Goal: Transaction & Acquisition: Book appointment/travel/reservation

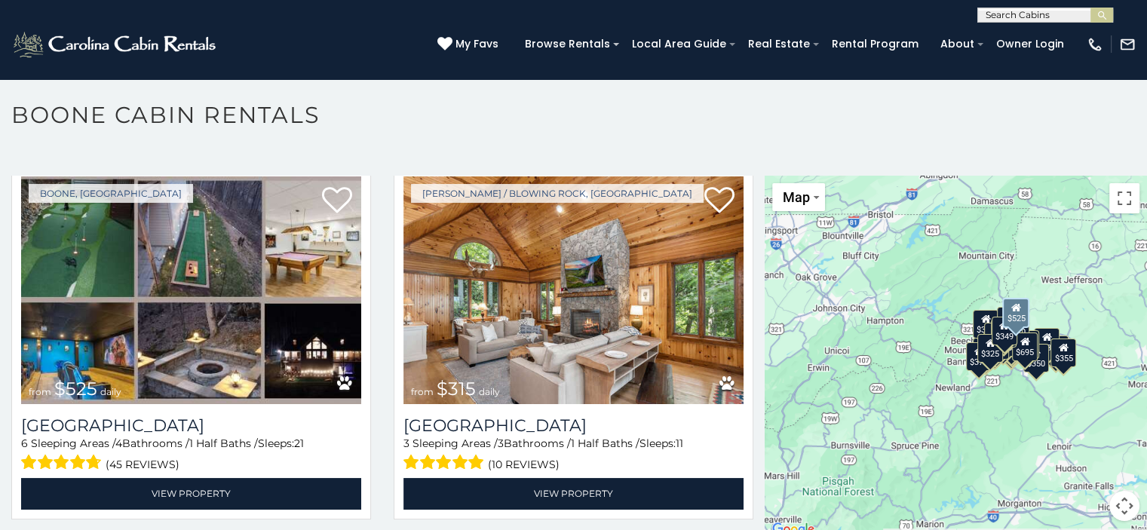
scroll to position [453, 0]
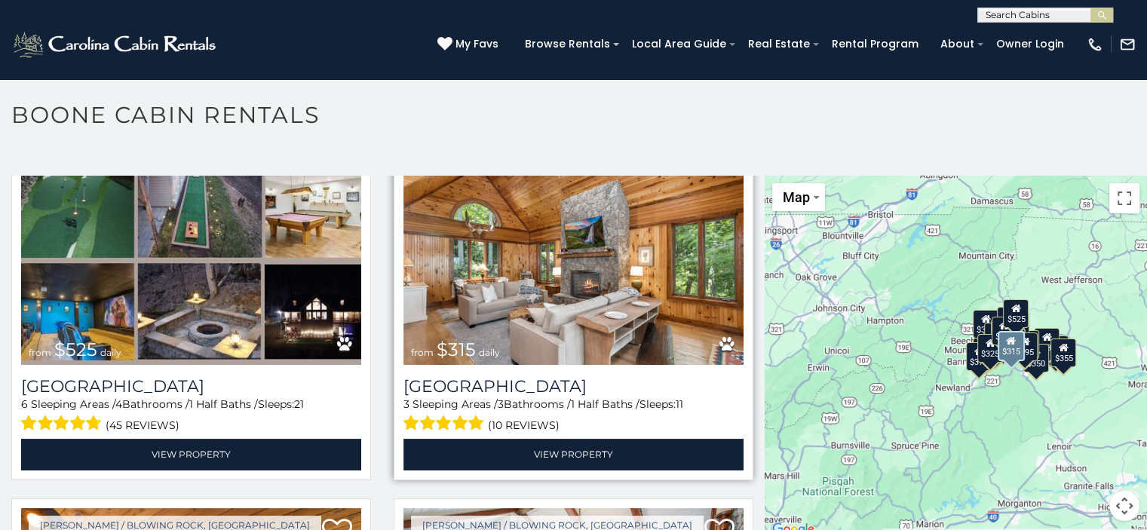
click at [471, 302] on img at bounding box center [574, 251] width 340 height 228
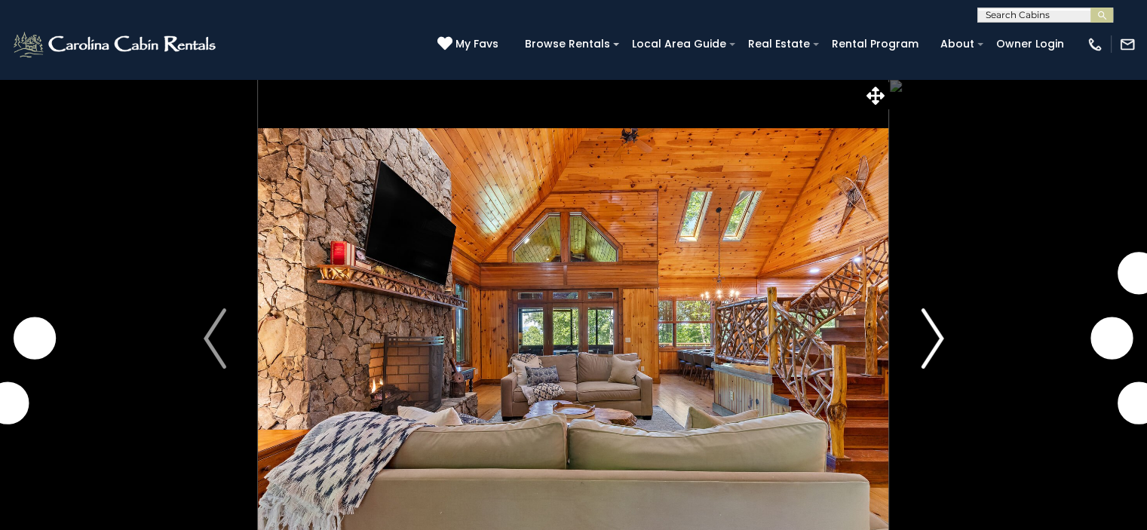
click at [944, 338] on button "Next" at bounding box center [932, 338] width 87 height 520
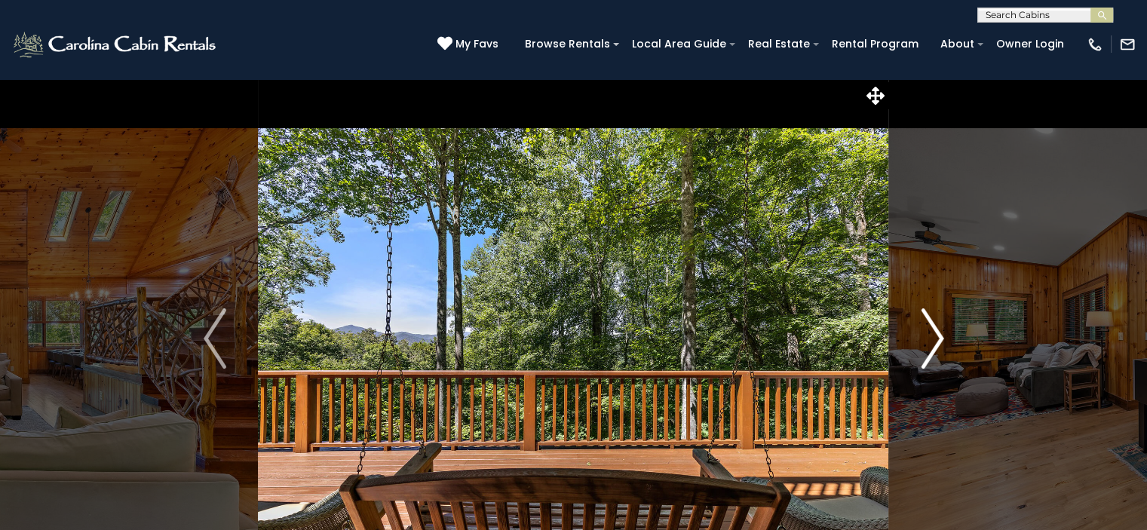
click at [944, 339] on button "Next" at bounding box center [932, 338] width 87 height 520
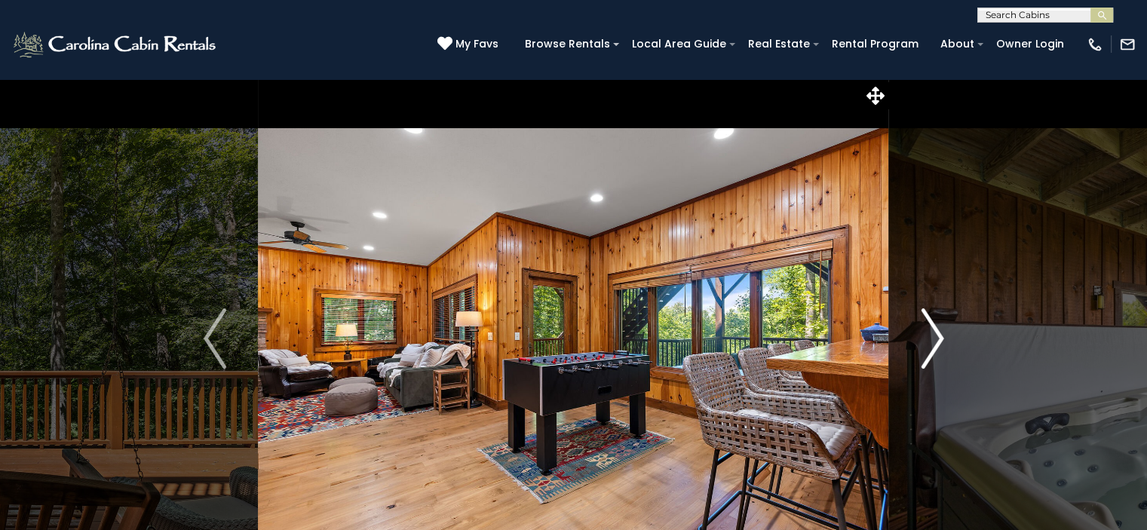
click at [944, 339] on button "Next" at bounding box center [932, 338] width 87 height 520
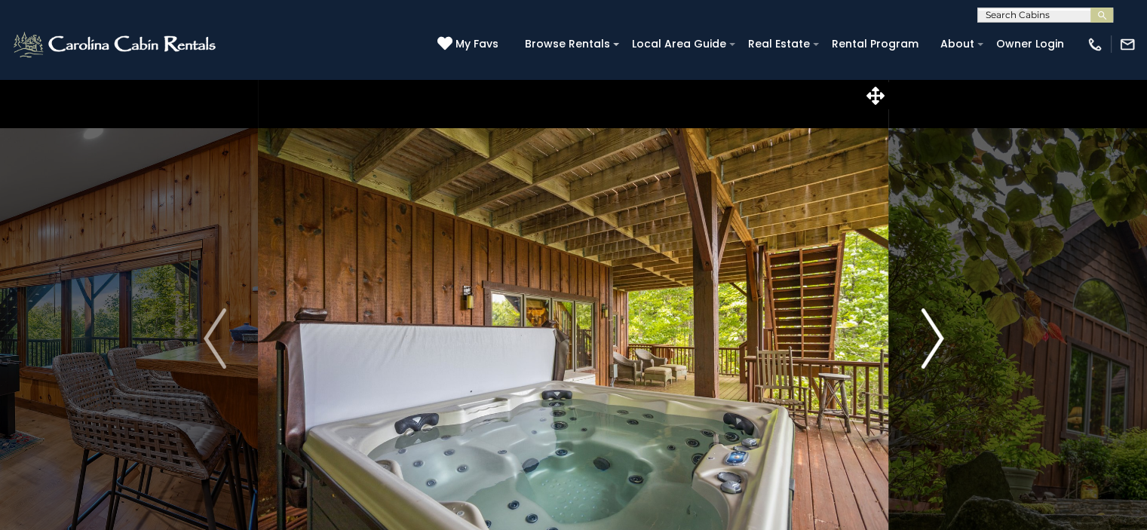
click at [944, 339] on button "Next" at bounding box center [932, 338] width 87 height 520
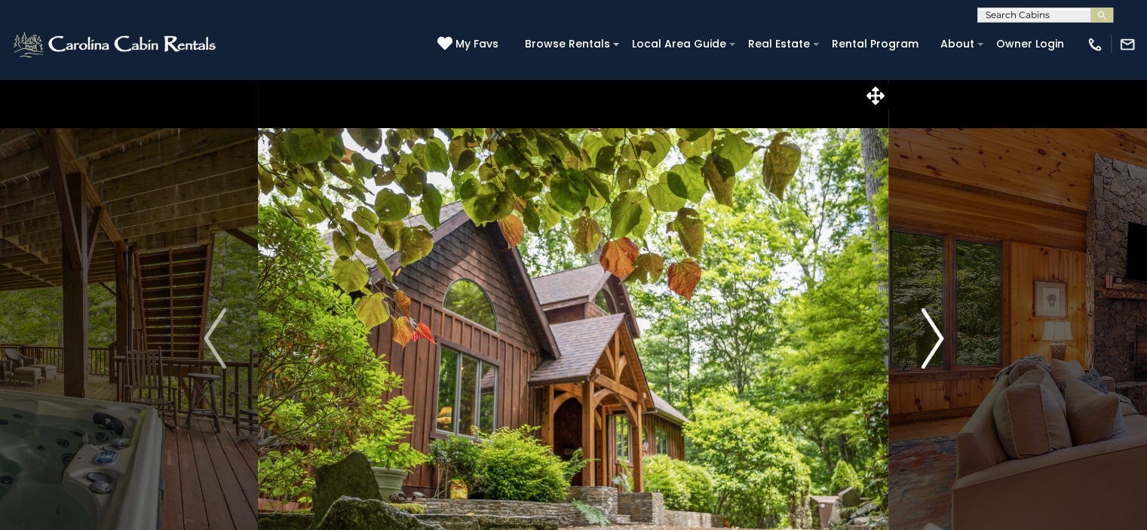
click at [944, 339] on button "Next" at bounding box center [932, 338] width 87 height 520
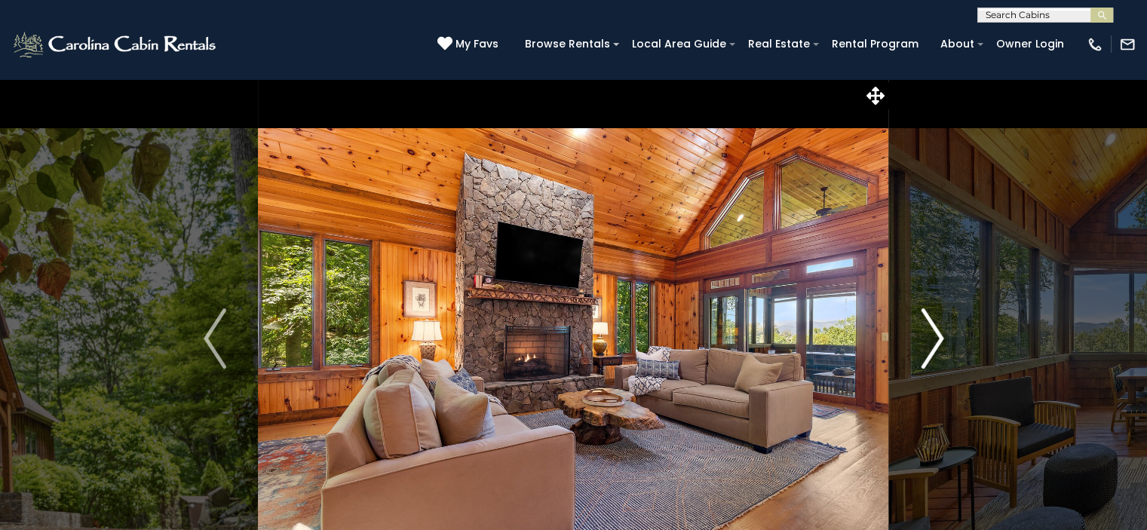
click at [944, 339] on button "Next" at bounding box center [932, 338] width 87 height 520
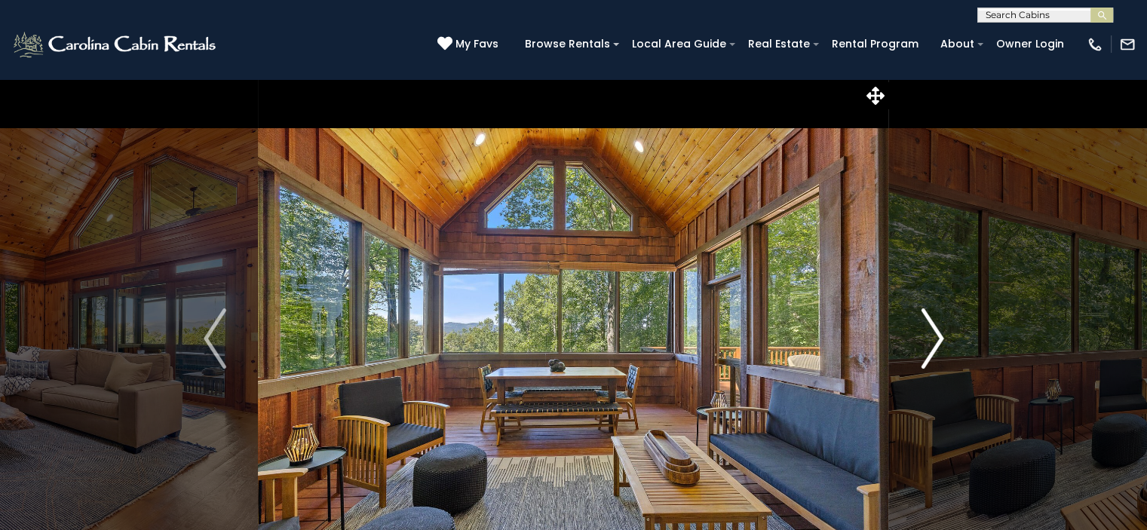
click at [944, 339] on button "Next" at bounding box center [932, 338] width 87 height 520
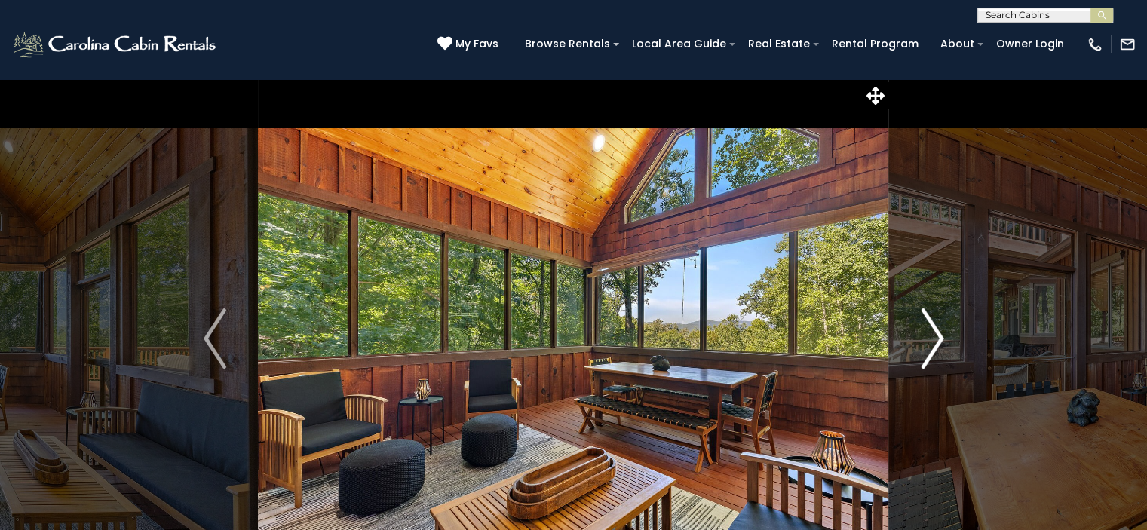
click at [944, 339] on button "Next" at bounding box center [932, 338] width 87 height 520
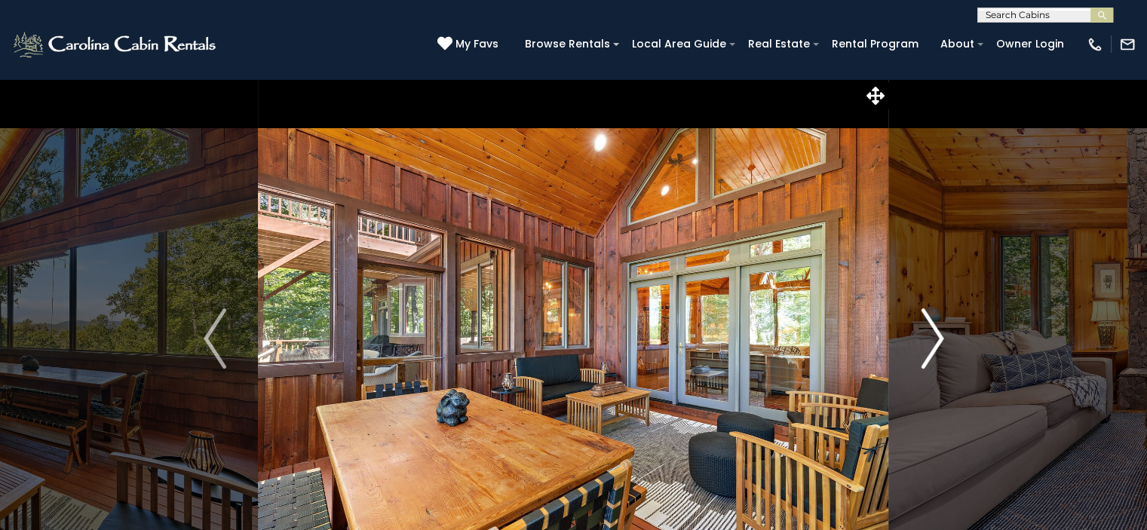
click at [944, 339] on button "Next" at bounding box center [932, 338] width 87 height 520
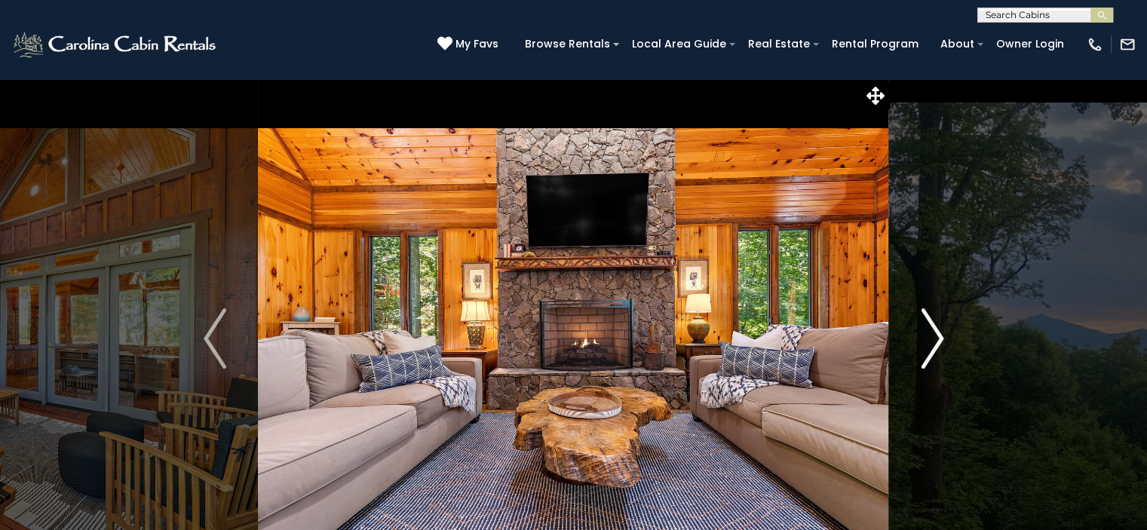
click at [944, 339] on button "Next" at bounding box center [932, 338] width 87 height 520
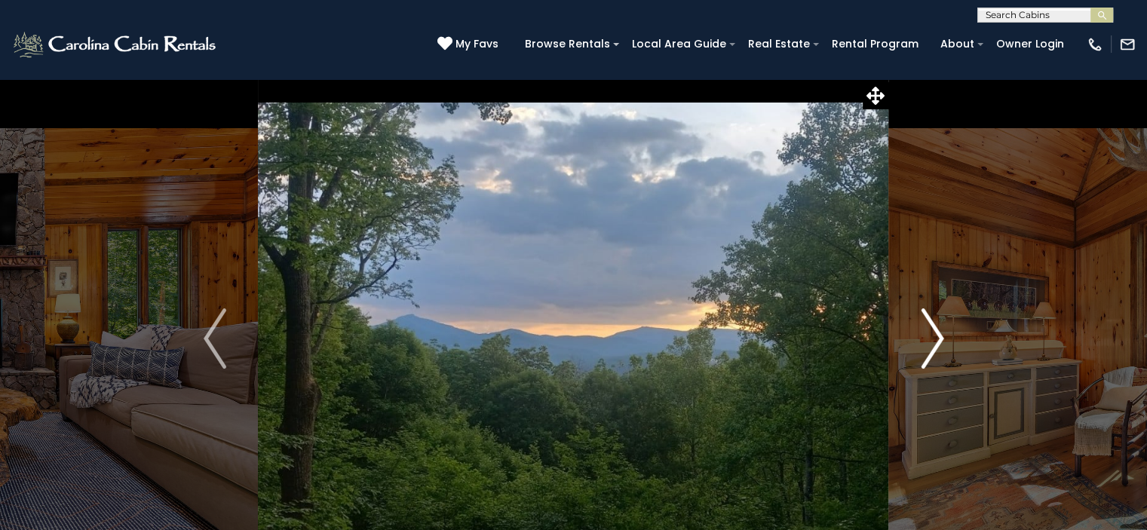
click at [944, 339] on button "Next" at bounding box center [932, 338] width 87 height 520
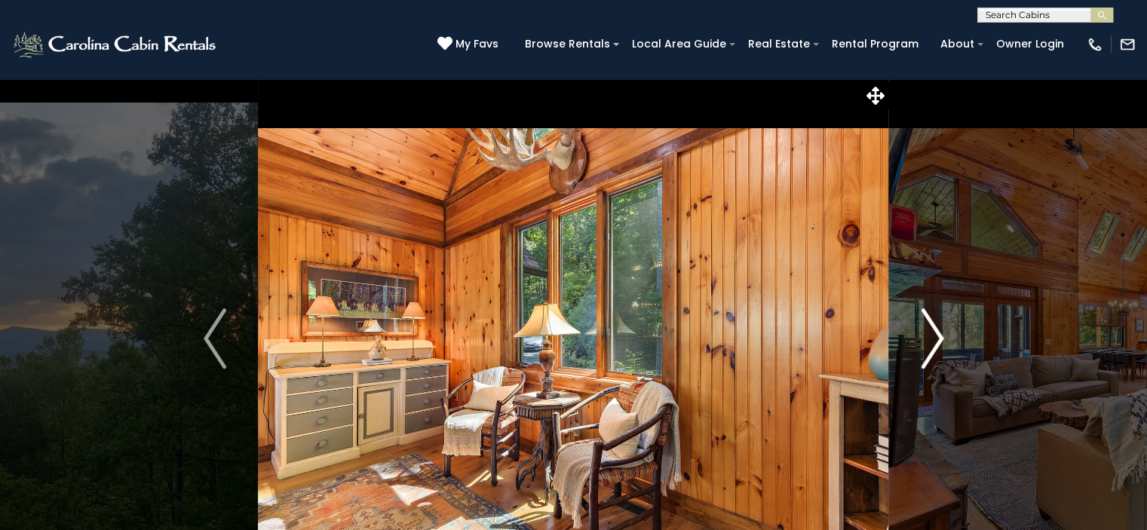
click at [944, 339] on button "Next" at bounding box center [932, 338] width 87 height 520
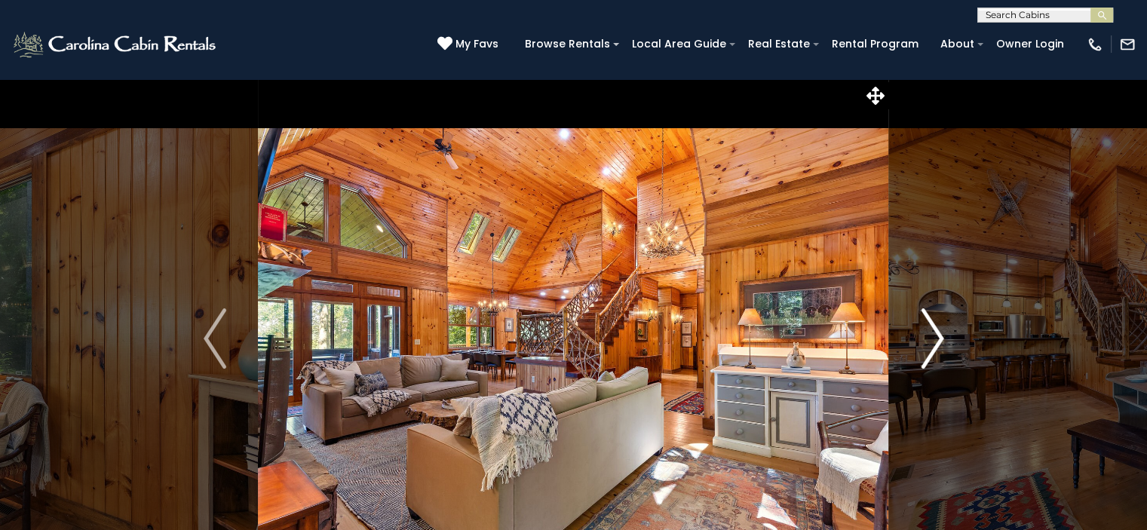
click at [944, 339] on button "Next" at bounding box center [932, 338] width 87 height 520
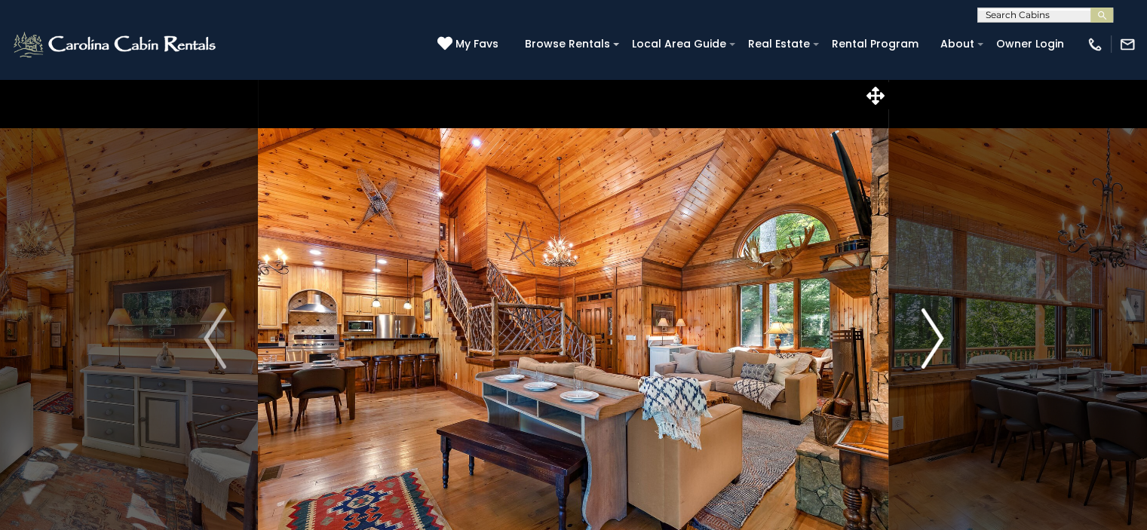
click at [944, 339] on button "Next" at bounding box center [932, 338] width 87 height 520
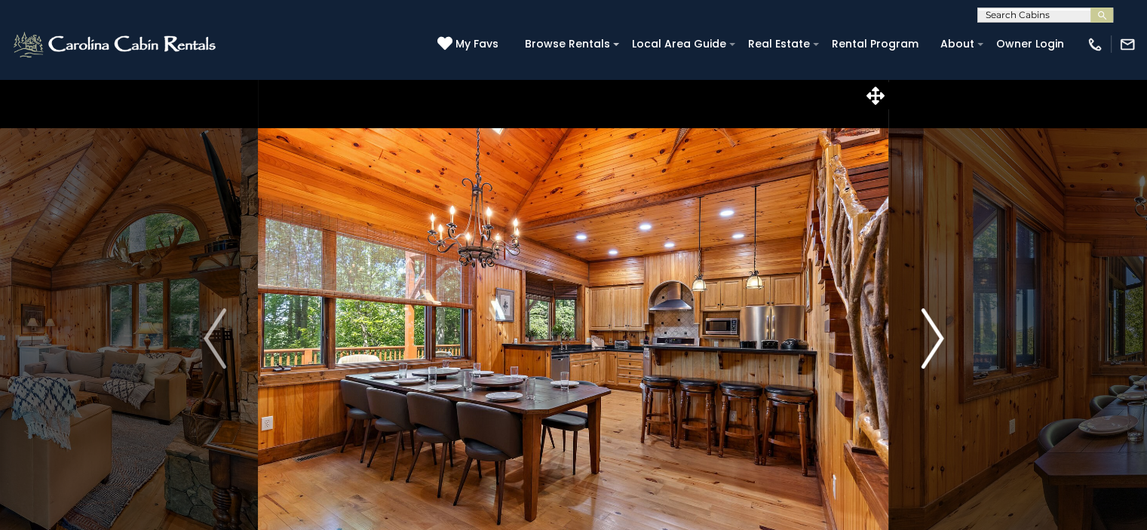
click at [944, 339] on button "Next" at bounding box center [932, 338] width 87 height 520
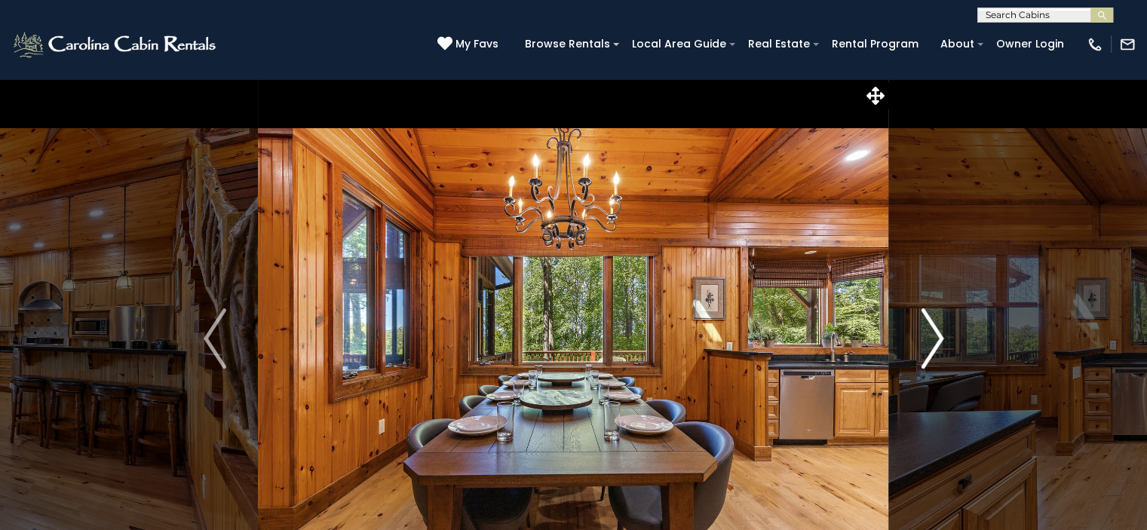
click at [944, 339] on button "Next" at bounding box center [932, 338] width 87 height 520
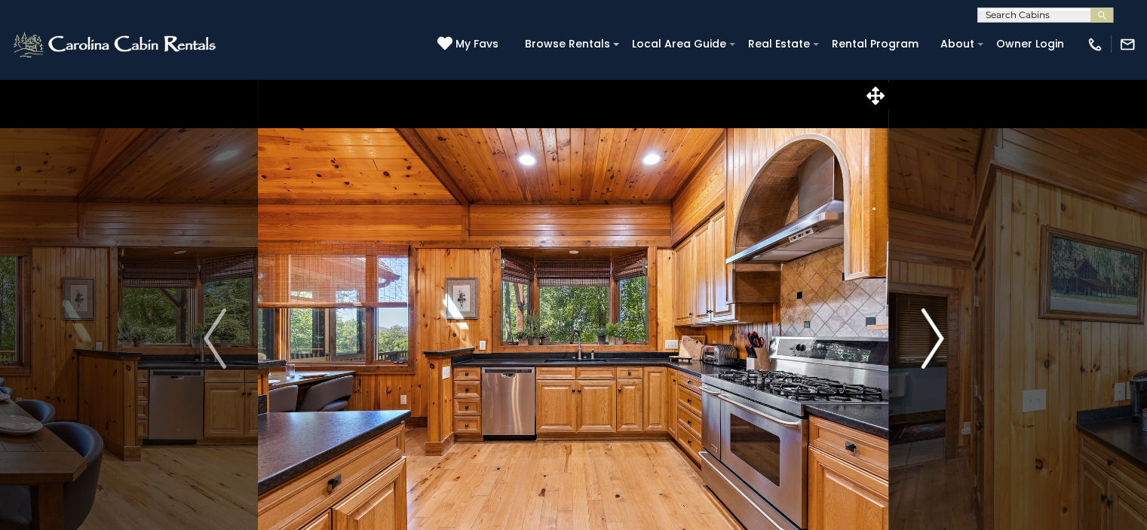
click at [944, 339] on button "Next" at bounding box center [932, 338] width 87 height 520
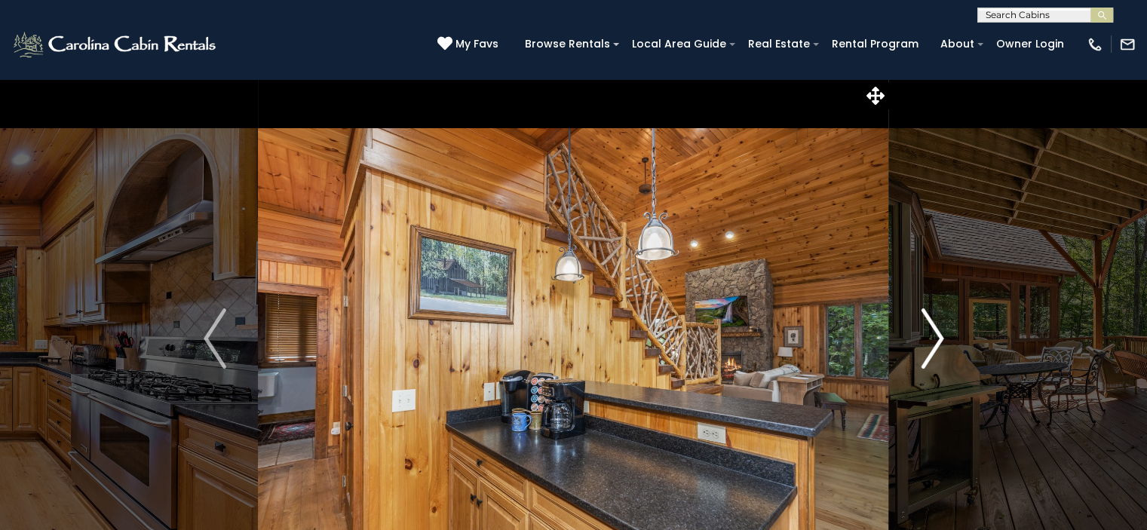
click at [944, 339] on button "Next" at bounding box center [932, 338] width 87 height 520
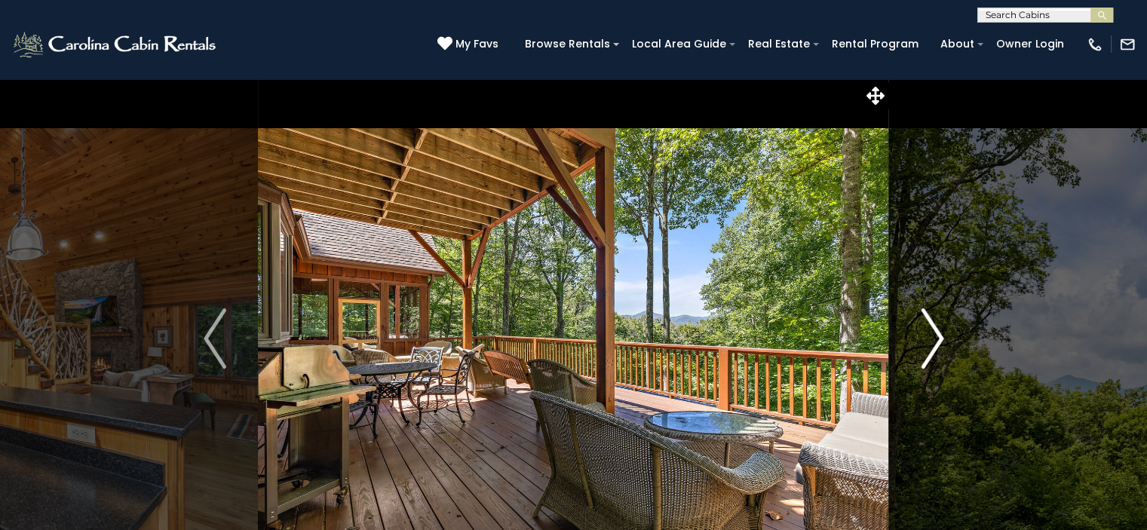
click at [944, 339] on button "Next" at bounding box center [932, 338] width 87 height 520
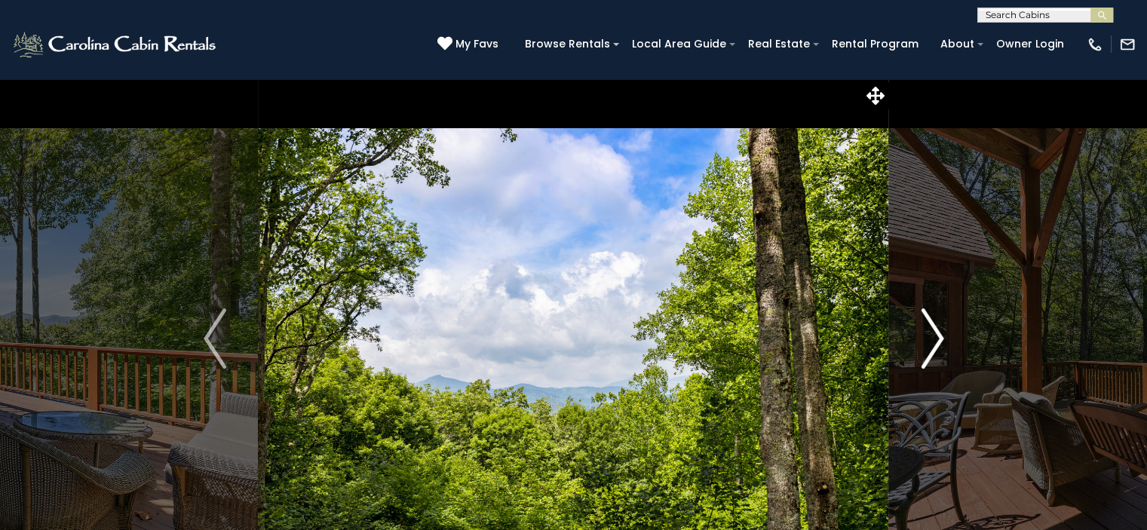
click at [941, 338] on img "Next" at bounding box center [932, 339] width 23 height 60
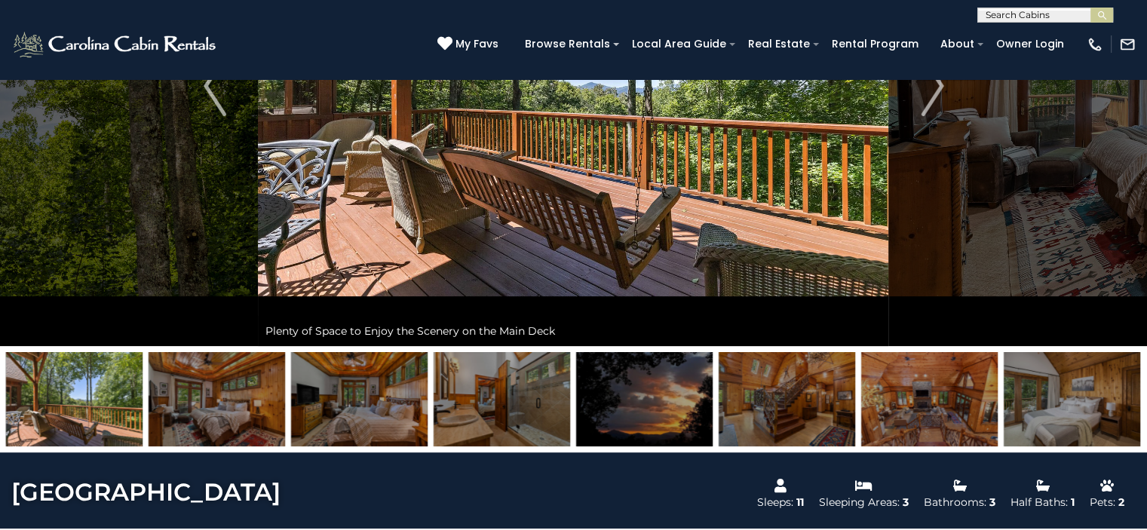
scroll to position [226, 0]
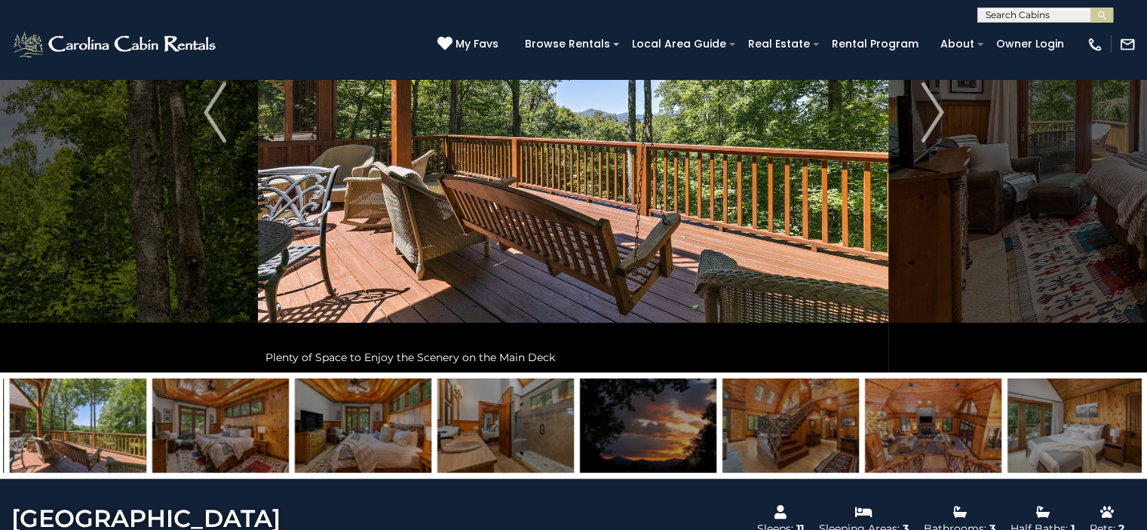
click at [790, 425] on img at bounding box center [791, 426] width 137 height 94
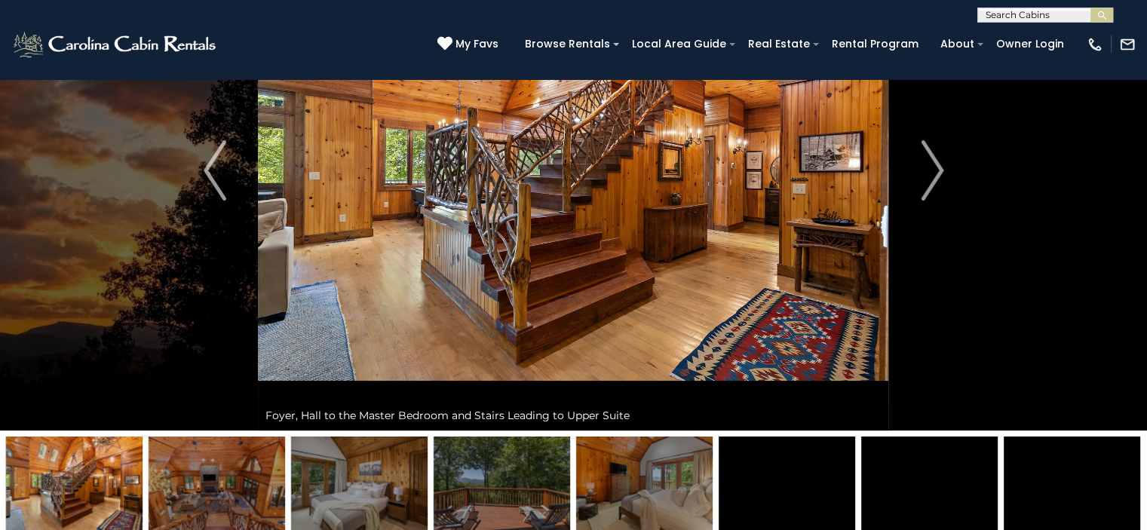
scroll to position [75, 0]
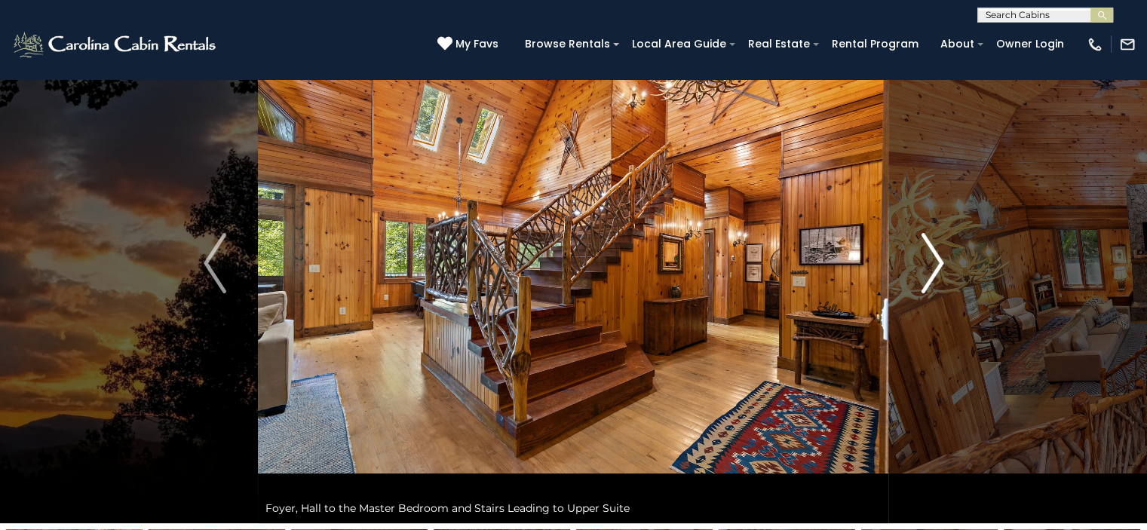
click at [938, 258] on img "Next" at bounding box center [932, 263] width 23 height 60
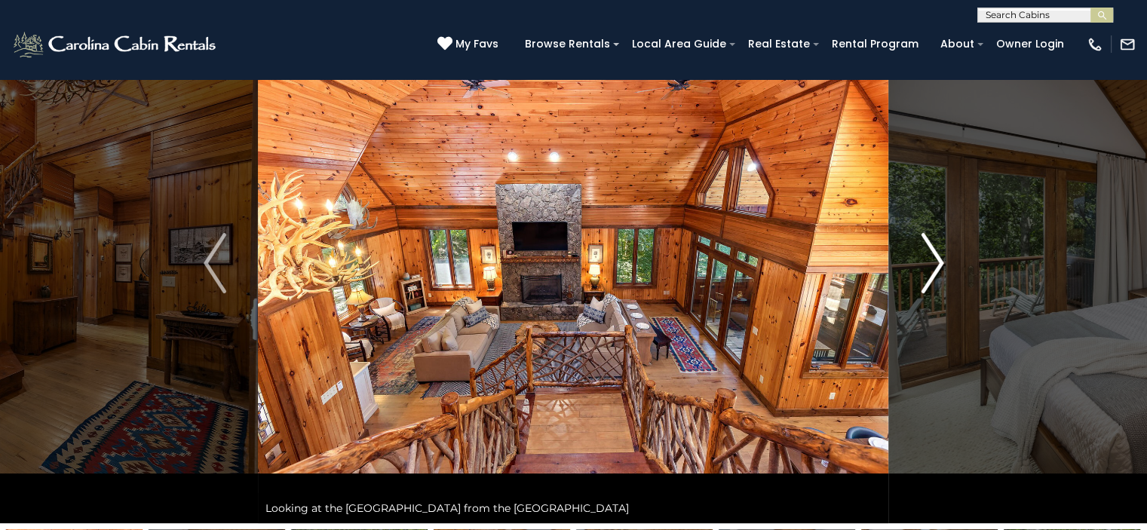
click at [938, 258] on img "Next" at bounding box center [932, 263] width 23 height 60
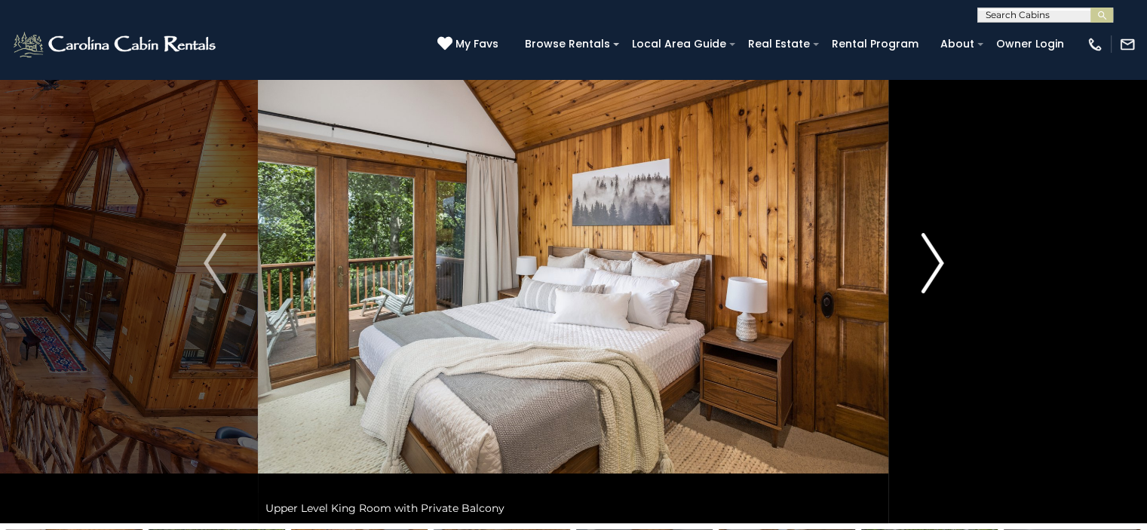
click at [938, 258] on img "Next" at bounding box center [932, 263] width 23 height 60
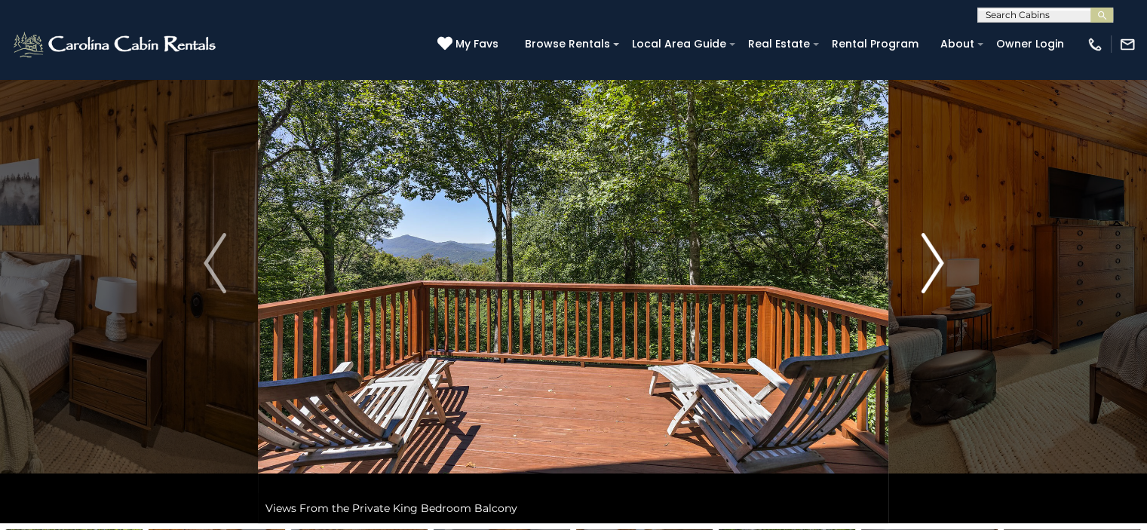
click at [938, 258] on img "Next" at bounding box center [932, 263] width 23 height 60
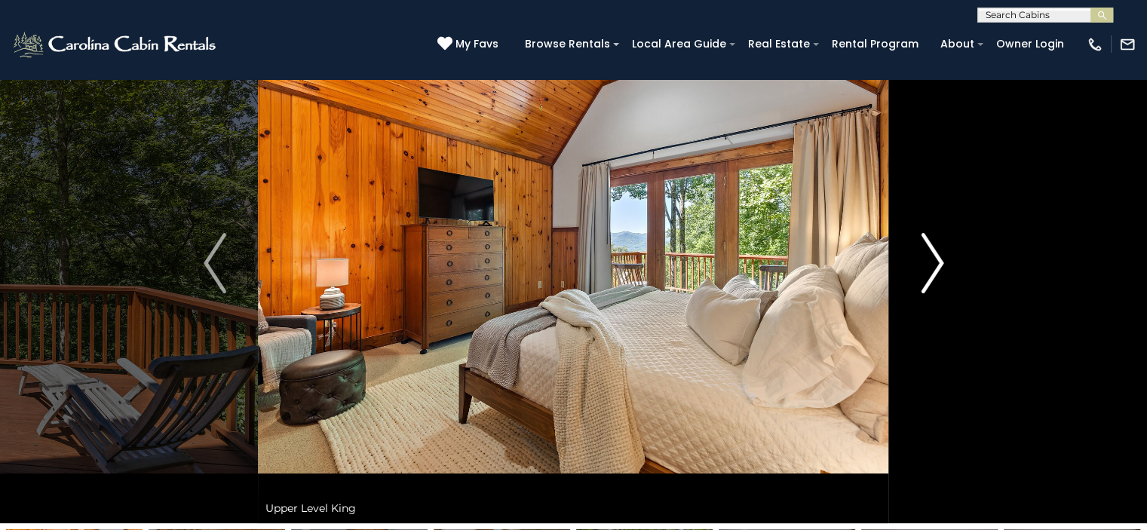
click at [938, 258] on img "Next" at bounding box center [932, 263] width 23 height 60
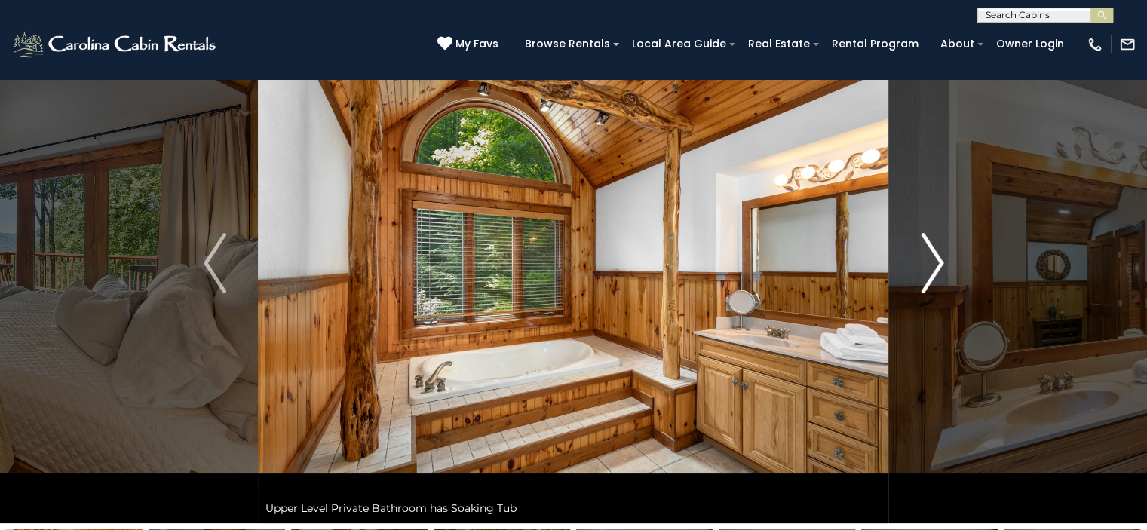
click at [938, 258] on img "Next" at bounding box center [932, 263] width 23 height 60
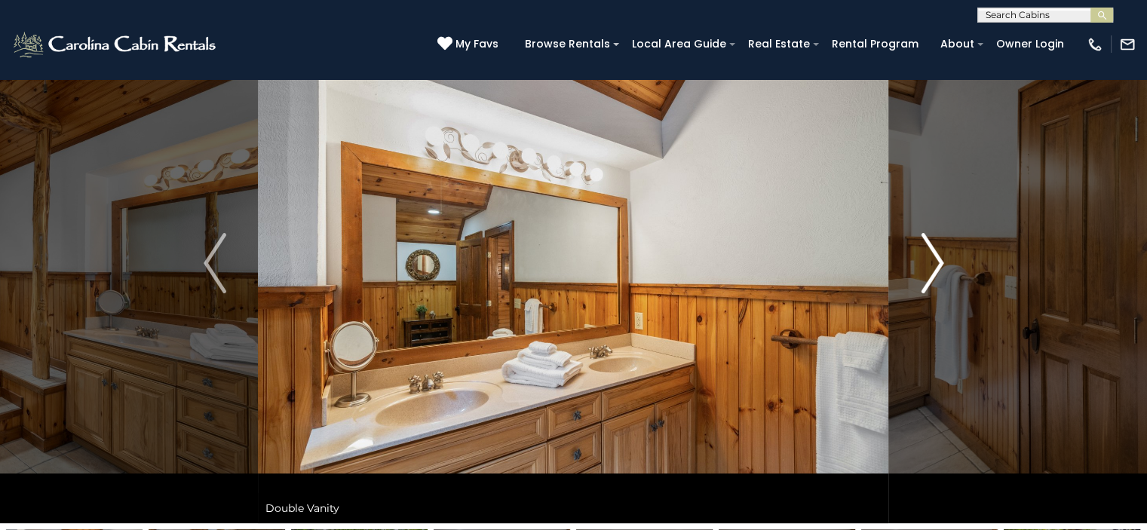
click at [938, 258] on img "Next" at bounding box center [932, 263] width 23 height 60
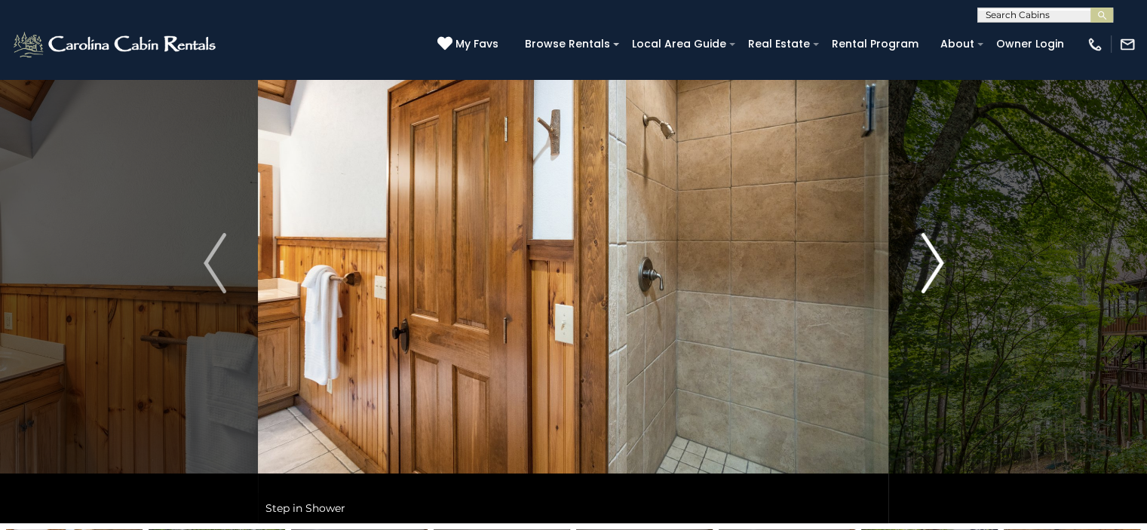
click at [938, 258] on img "Next" at bounding box center [932, 263] width 23 height 60
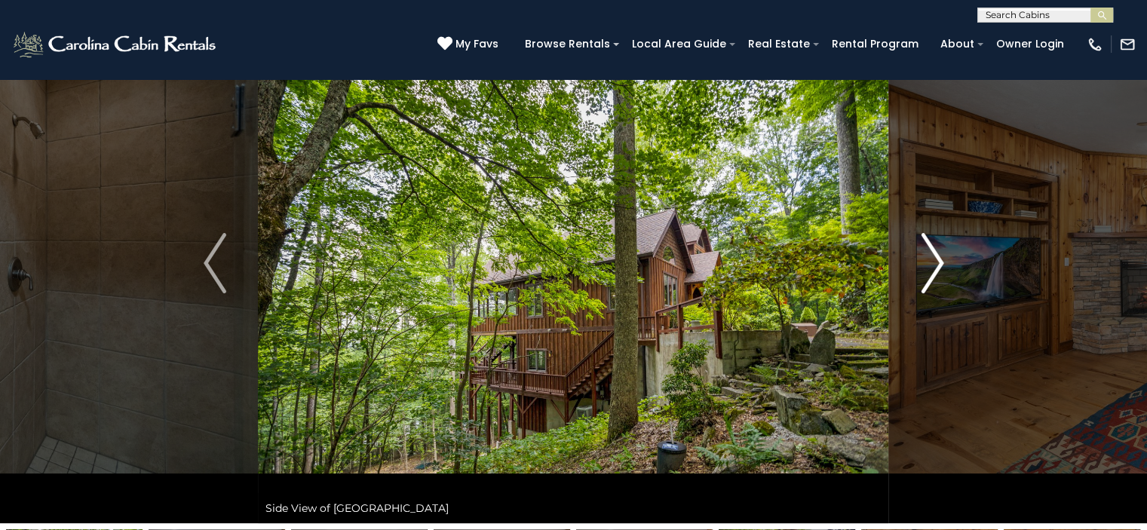
click at [938, 258] on img "Next" at bounding box center [932, 263] width 23 height 60
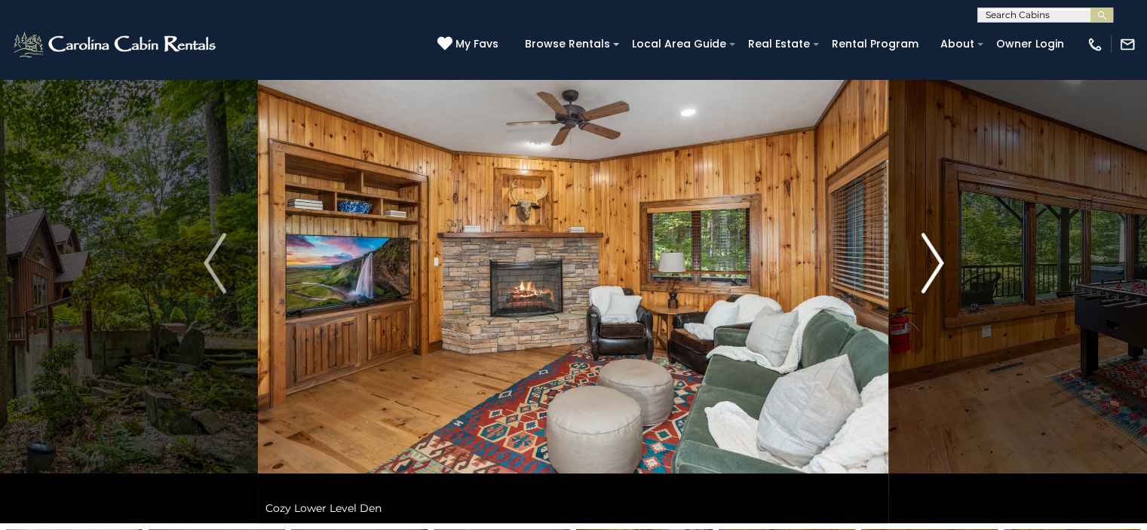
click at [938, 258] on img "Next" at bounding box center [932, 263] width 23 height 60
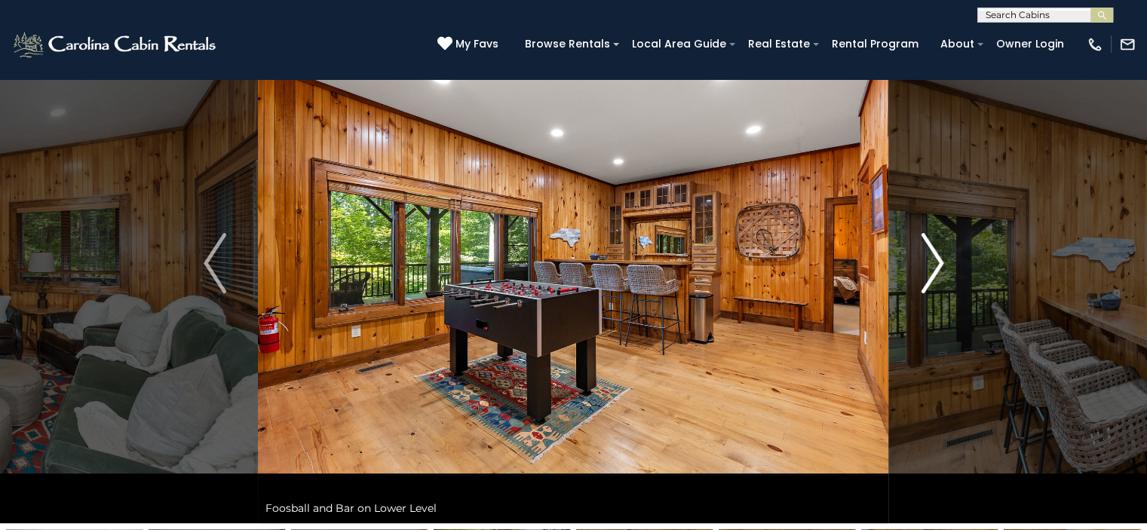
click at [938, 258] on img "Next" at bounding box center [932, 263] width 23 height 60
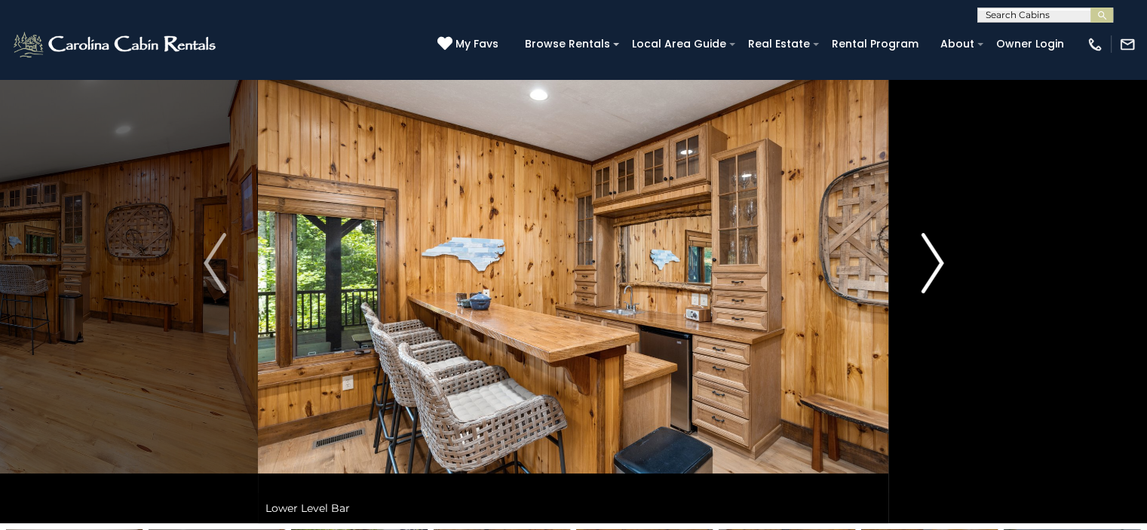
click at [938, 258] on img "Next" at bounding box center [932, 263] width 23 height 60
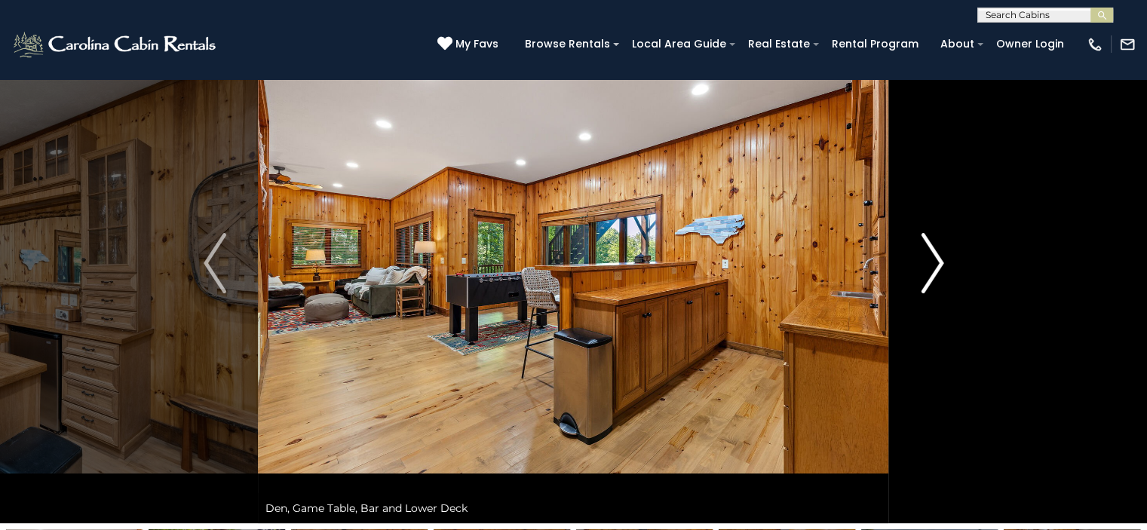
click at [938, 258] on img "Next" at bounding box center [932, 263] width 23 height 60
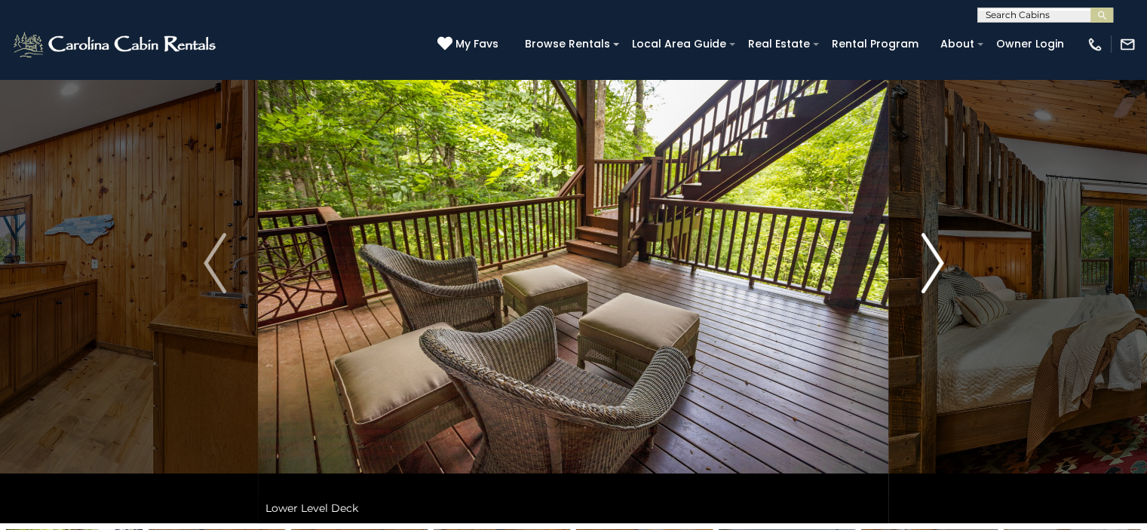
click at [938, 258] on img "Next" at bounding box center [932, 263] width 23 height 60
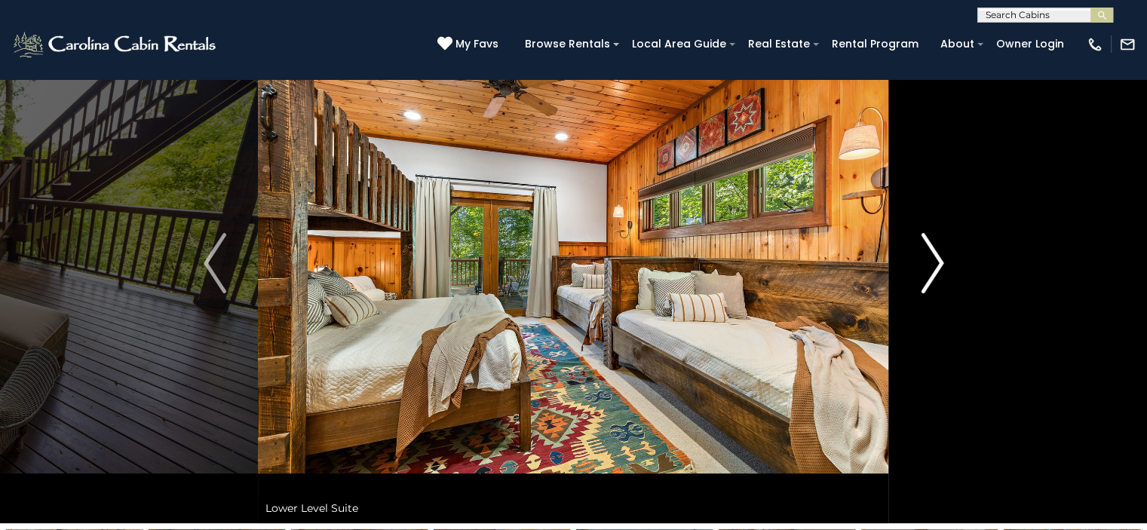
click at [938, 258] on img "Next" at bounding box center [932, 263] width 23 height 60
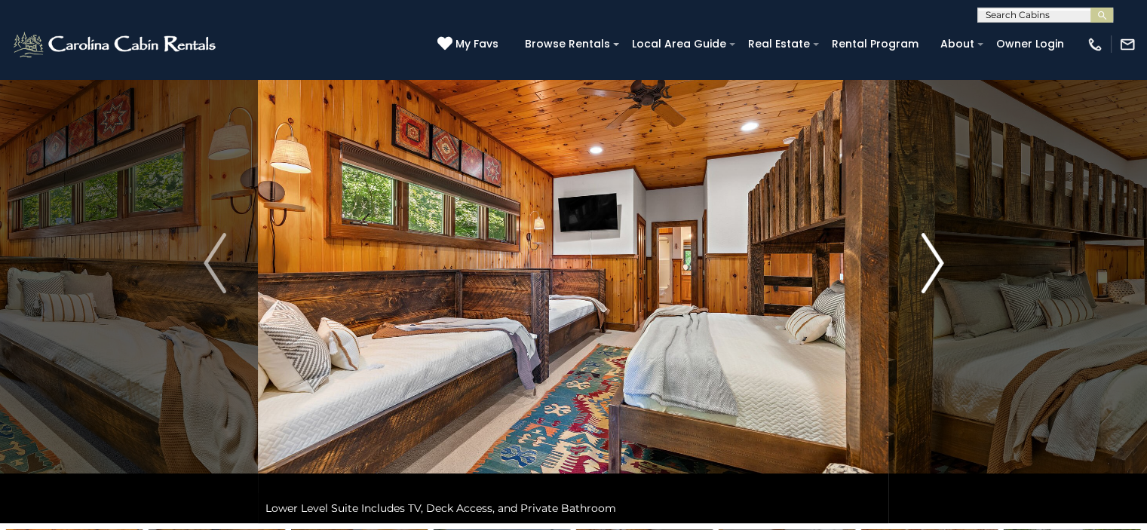
click at [938, 258] on img "Next" at bounding box center [932, 263] width 23 height 60
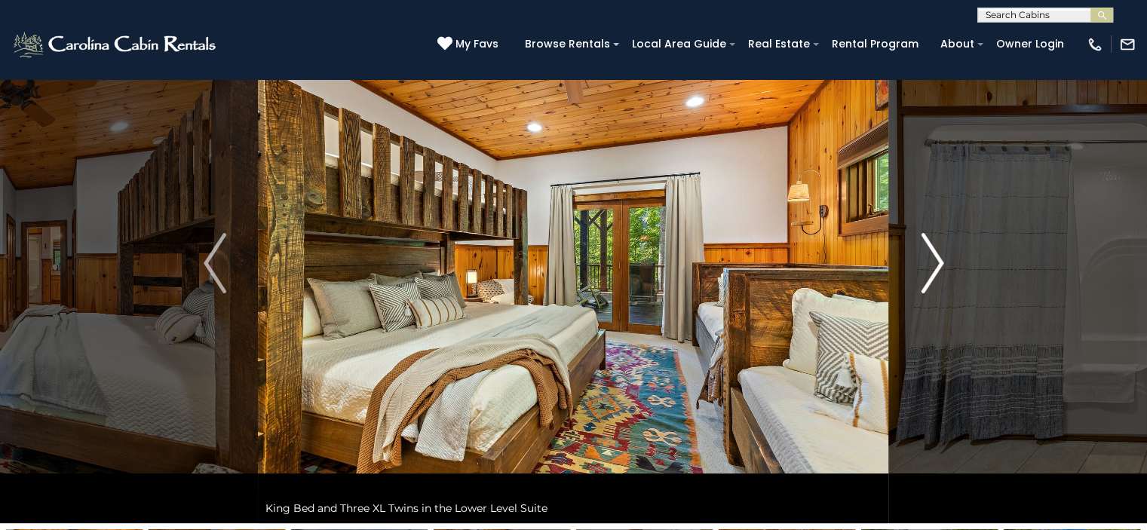
click at [910, 278] on button "Next" at bounding box center [932, 263] width 87 height 520
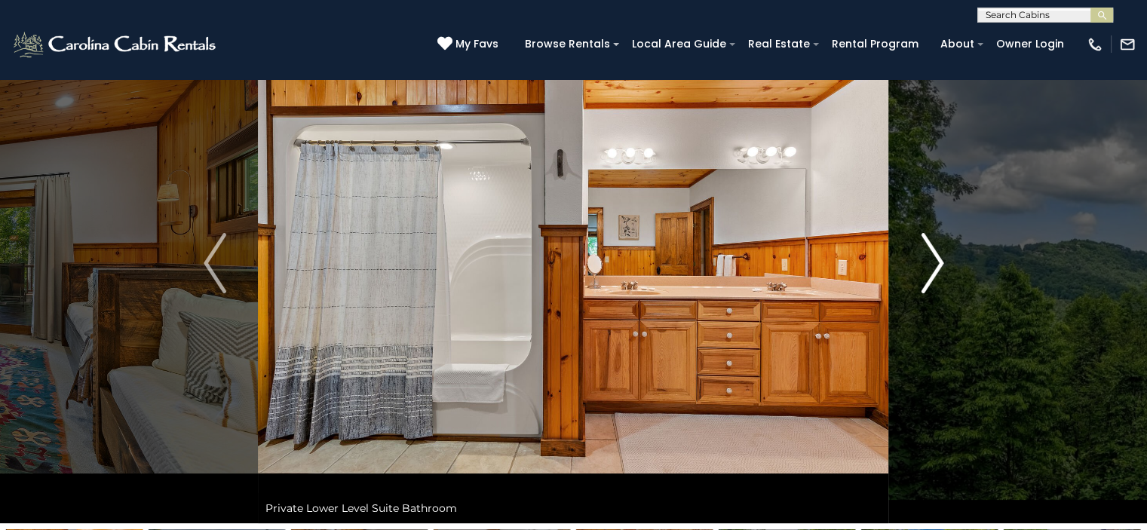
click at [914, 278] on button "Next" at bounding box center [932, 263] width 87 height 520
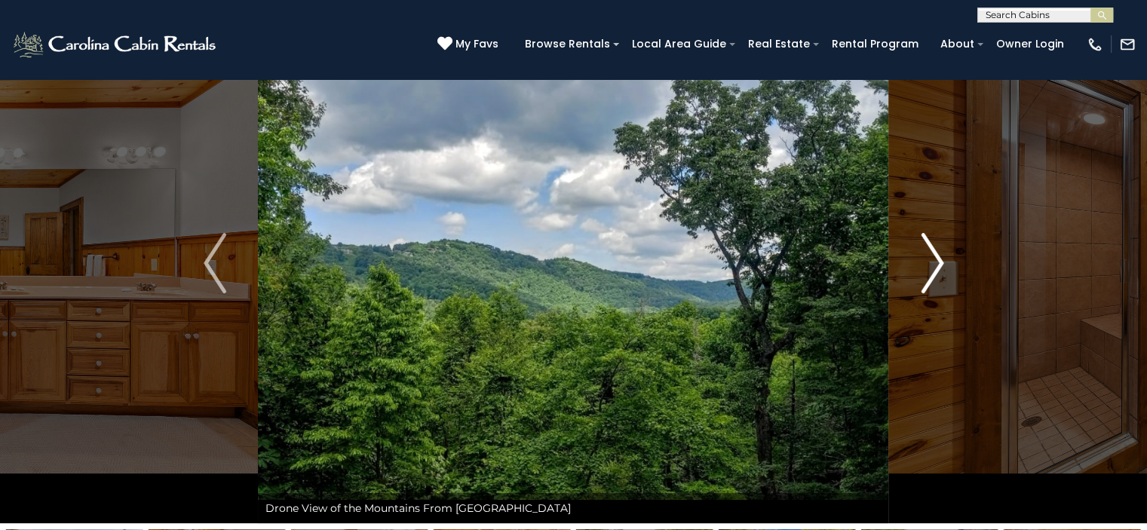
click at [914, 278] on button "Next" at bounding box center [932, 263] width 87 height 520
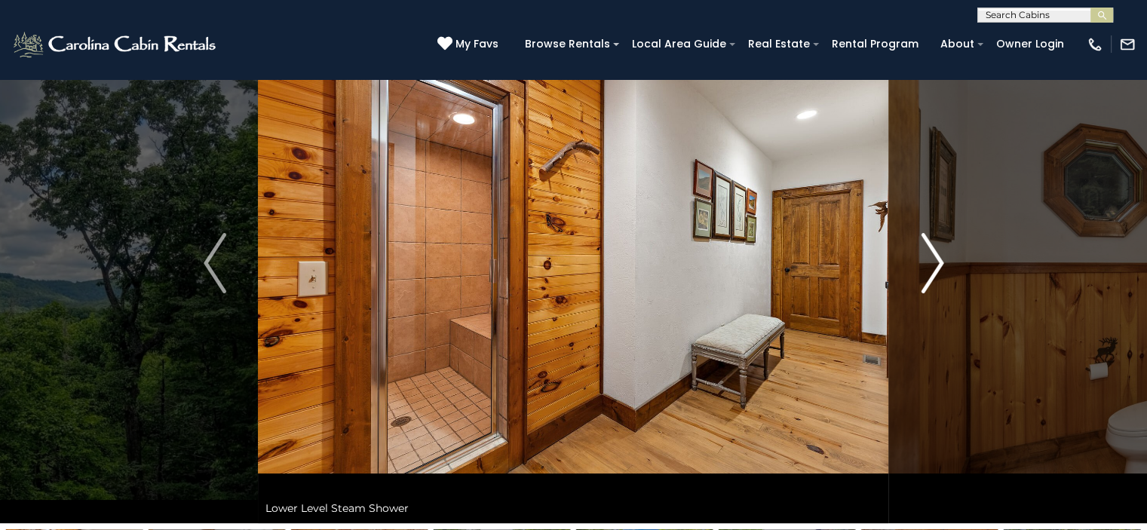
click at [914, 278] on button "Next" at bounding box center [932, 263] width 87 height 520
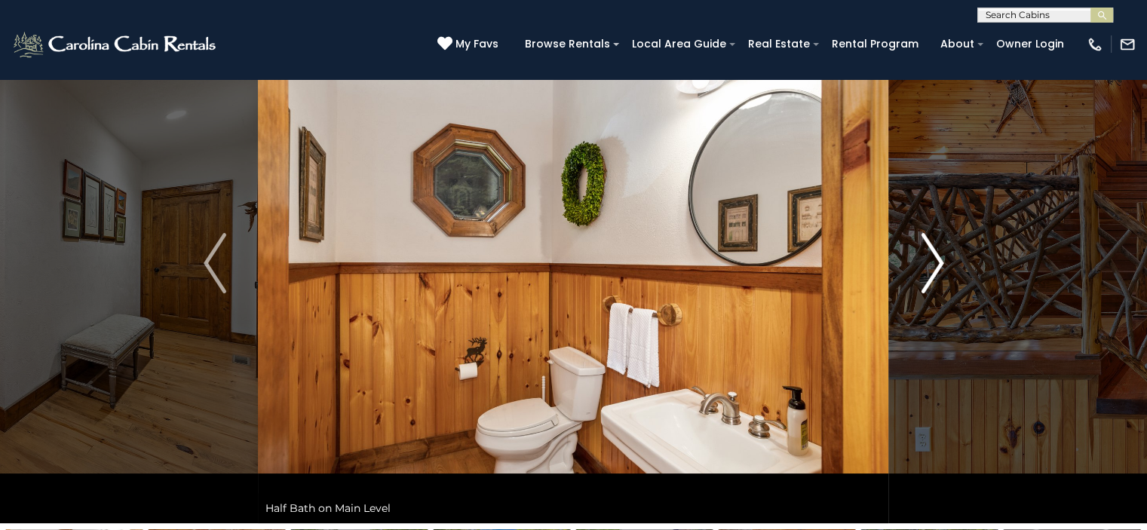
click at [914, 278] on button "Next" at bounding box center [932, 263] width 87 height 520
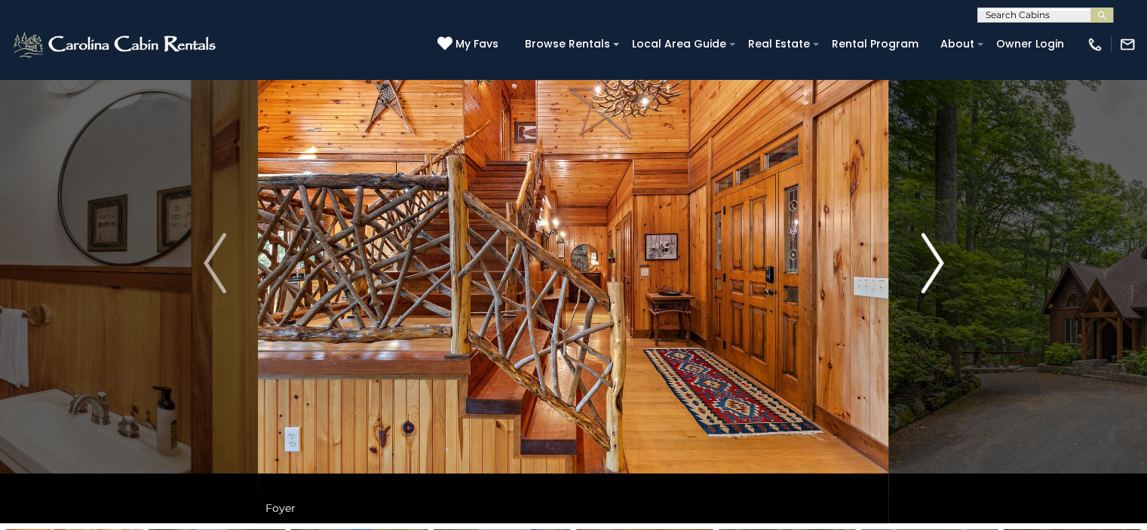
click at [914, 278] on button "Next" at bounding box center [932, 263] width 87 height 520
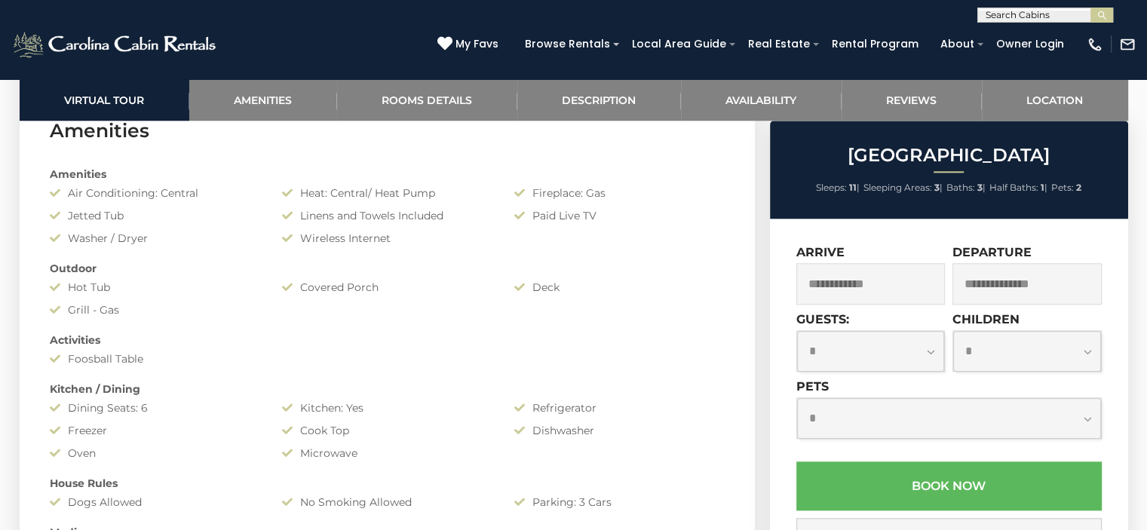
scroll to position [1509, 0]
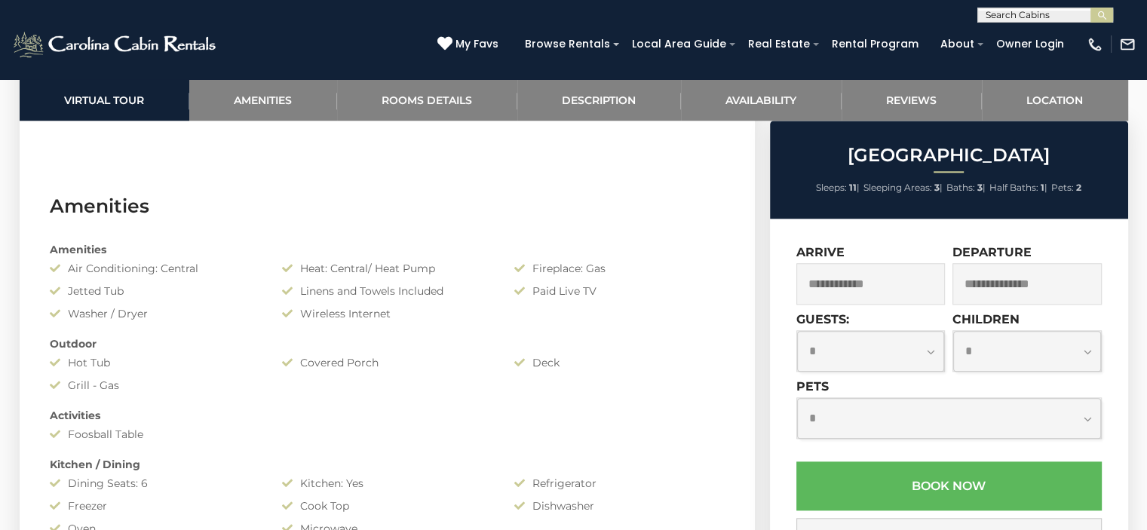
click at [859, 286] on input "text" at bounding box center [871, 283] width 149 height 41
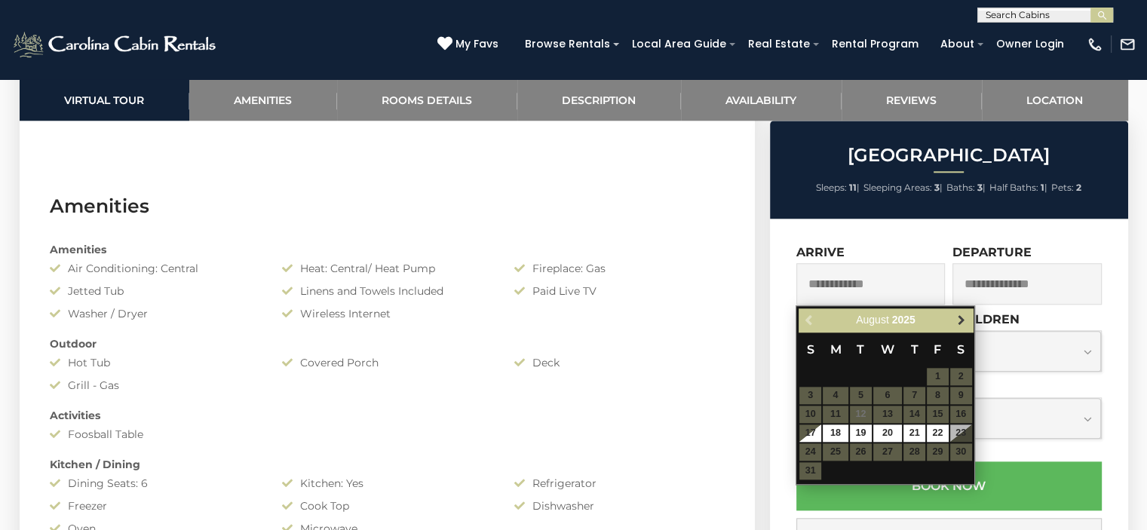
click at [960, 323] on span "Next" at bounding box center [962, 321] width 12 height 12
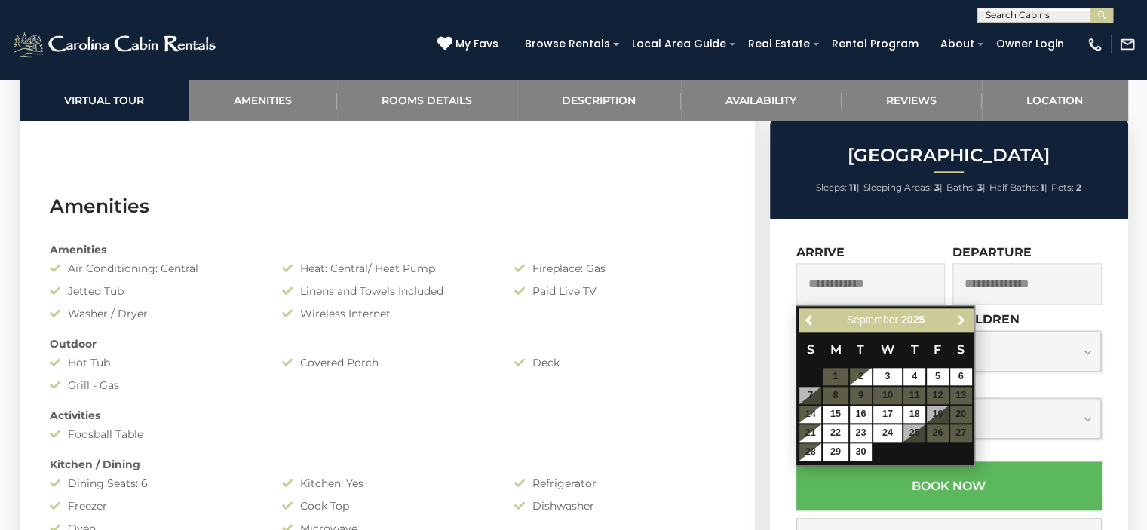
click at [960, 323] on span "Next" at bounding box center [962, 321] width 12 height 12
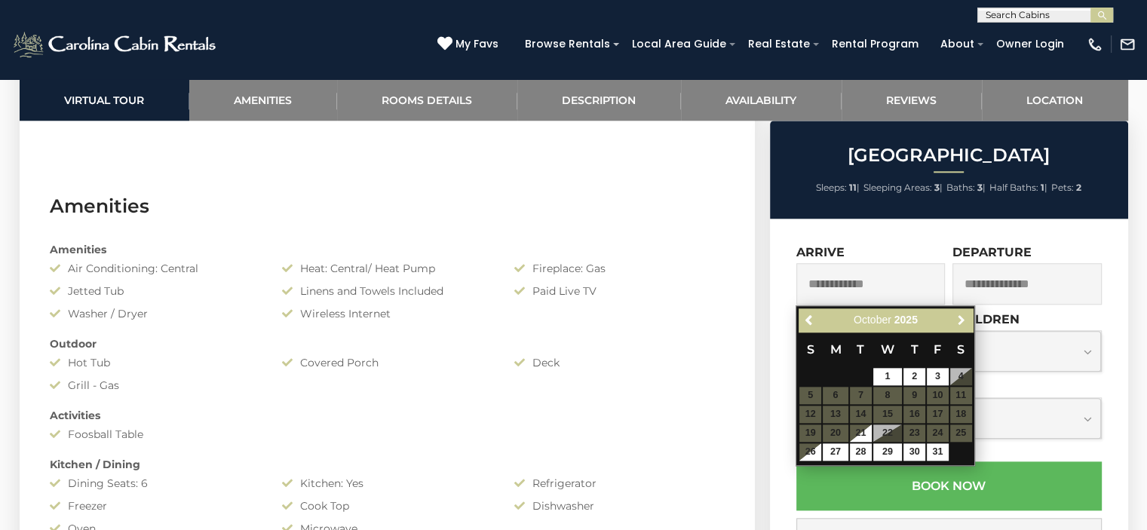
click at [960, 323] on span "Next" at bounding box center [962, 321] width 12 height 12
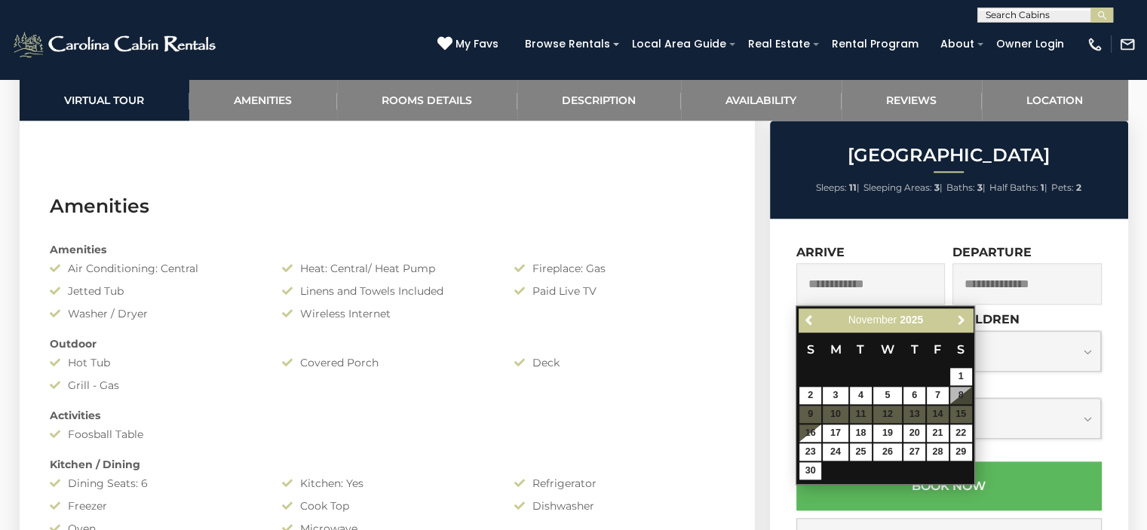
click at [960, 323] on span "Next" at bounding box center [962, 321] width 12 height 12
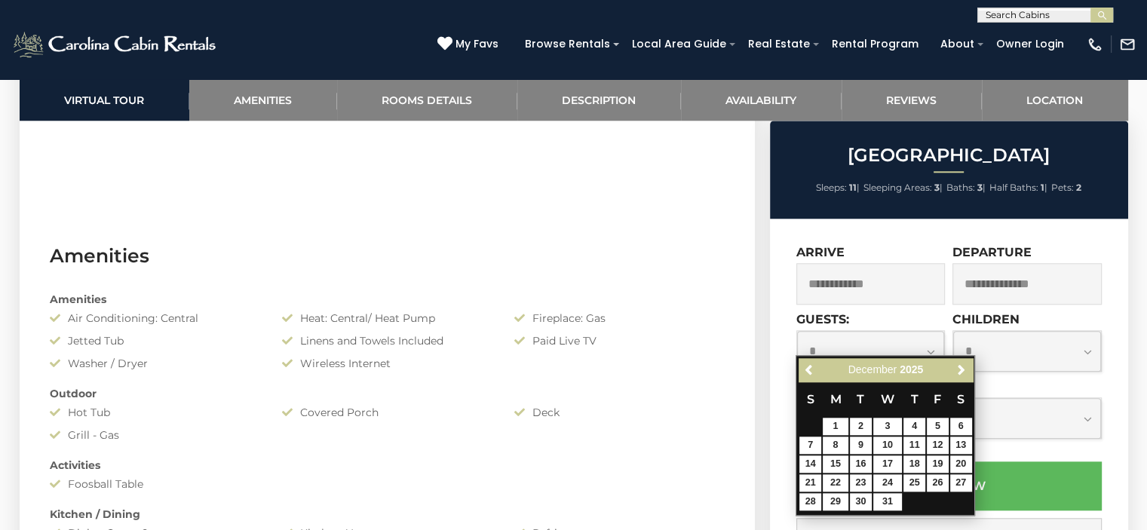
scroll to position [1433, 0]
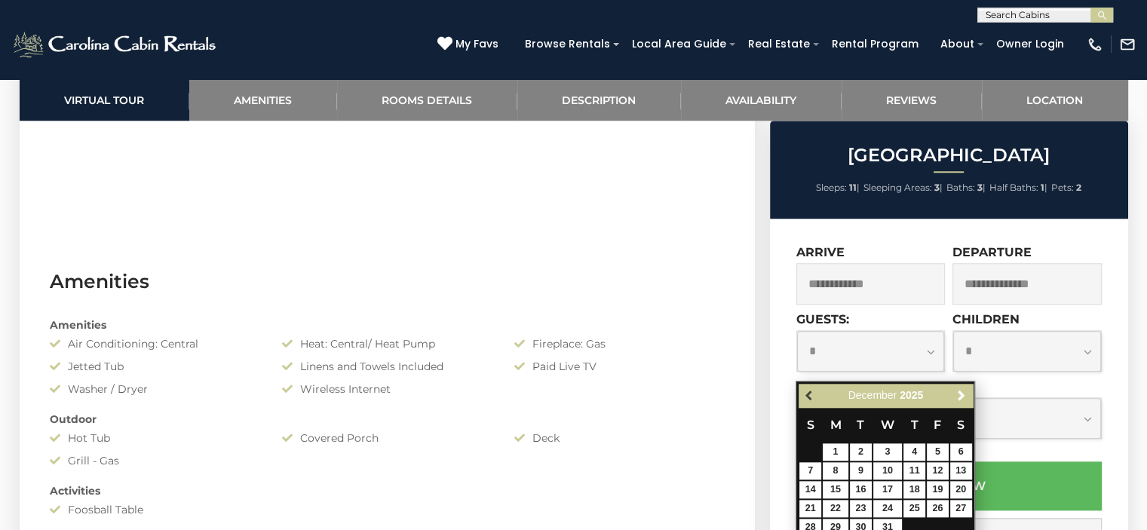
click at [812, 398] on span "Previous" at bounding box center [810, 396] width 12 height 12
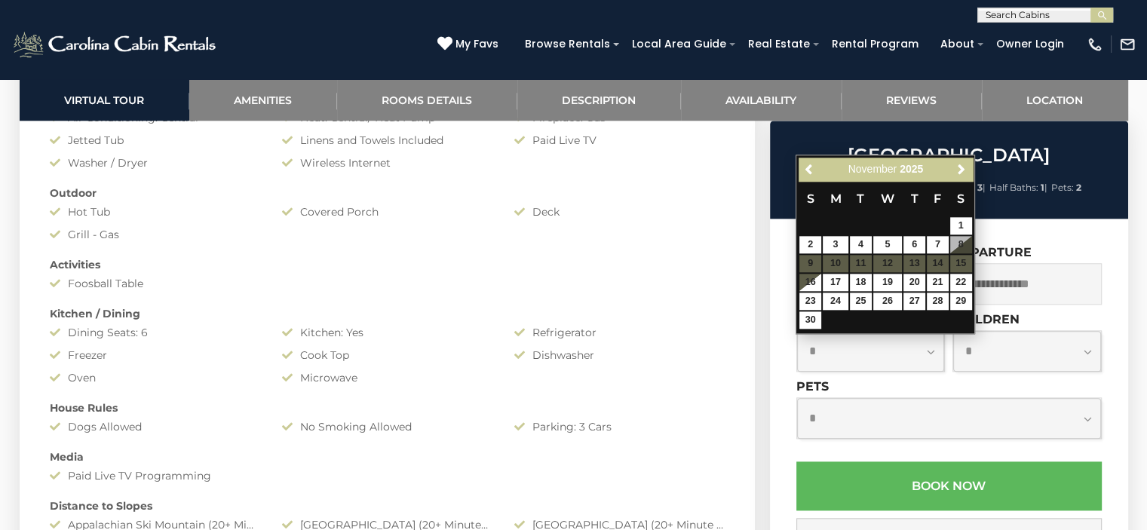
scroll to position [1735, 0]
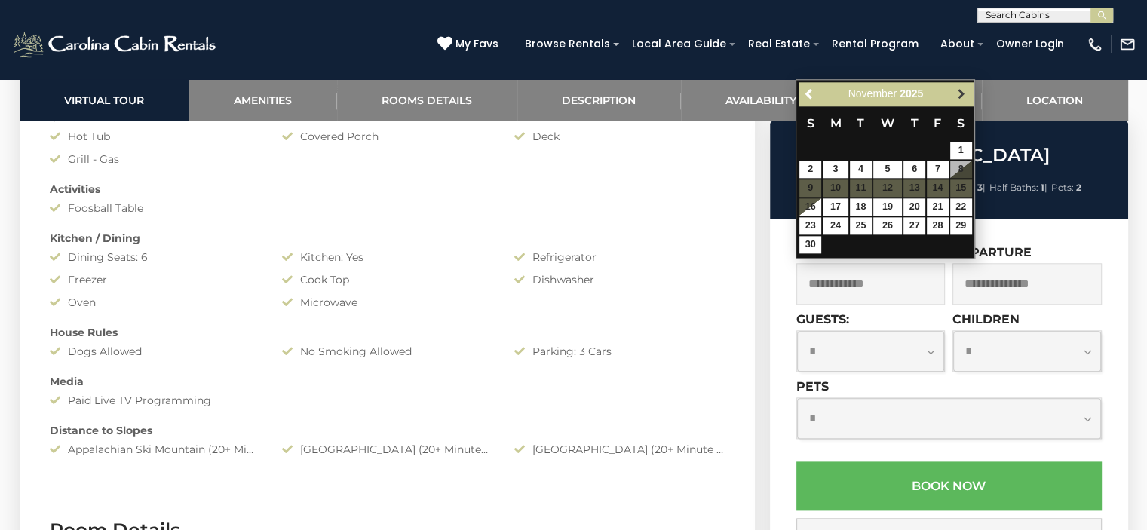
click at [964, 92] on span "Next" at bounding box center [962, 94] width 12 height 12
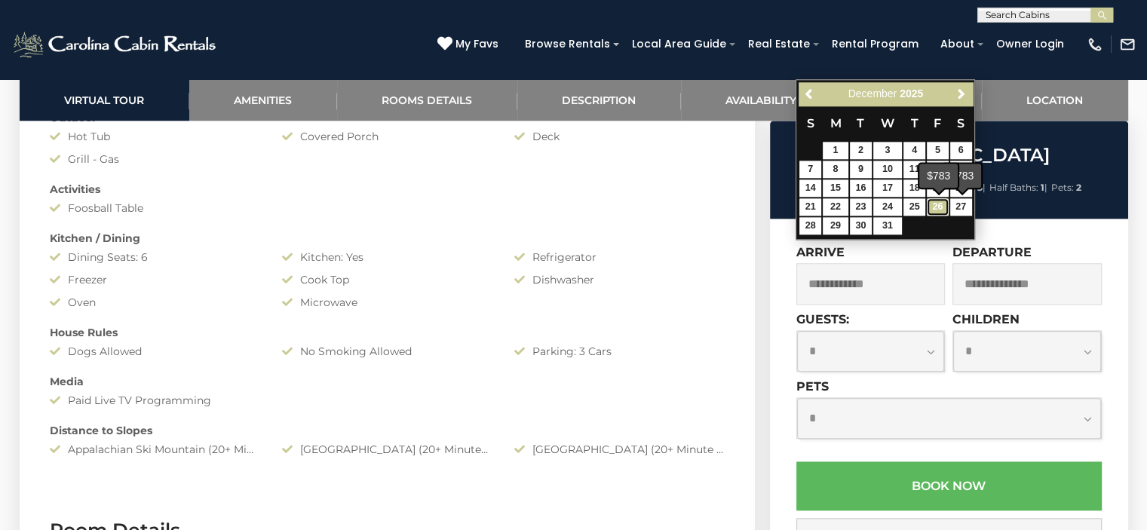
click at [941, 206] on link "26" at bounding box center [938, 206] width 22 height 17
type input "**********"
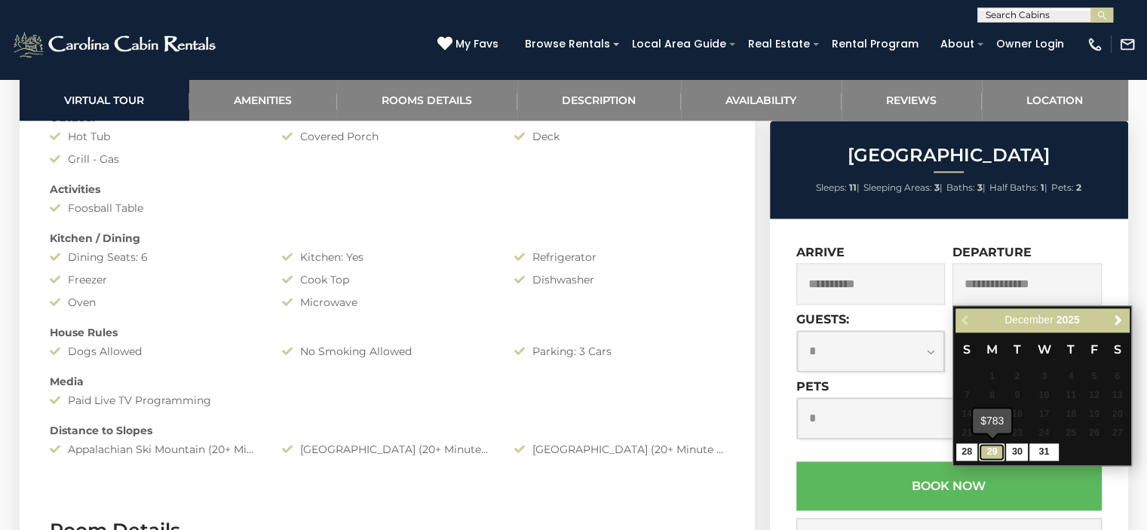
click at [998, 455] on link "29" at bounding box center [992, 452] width 26 height 17
type input "**********"
